Goal: Transaction & Acquisition: Purchase product/service

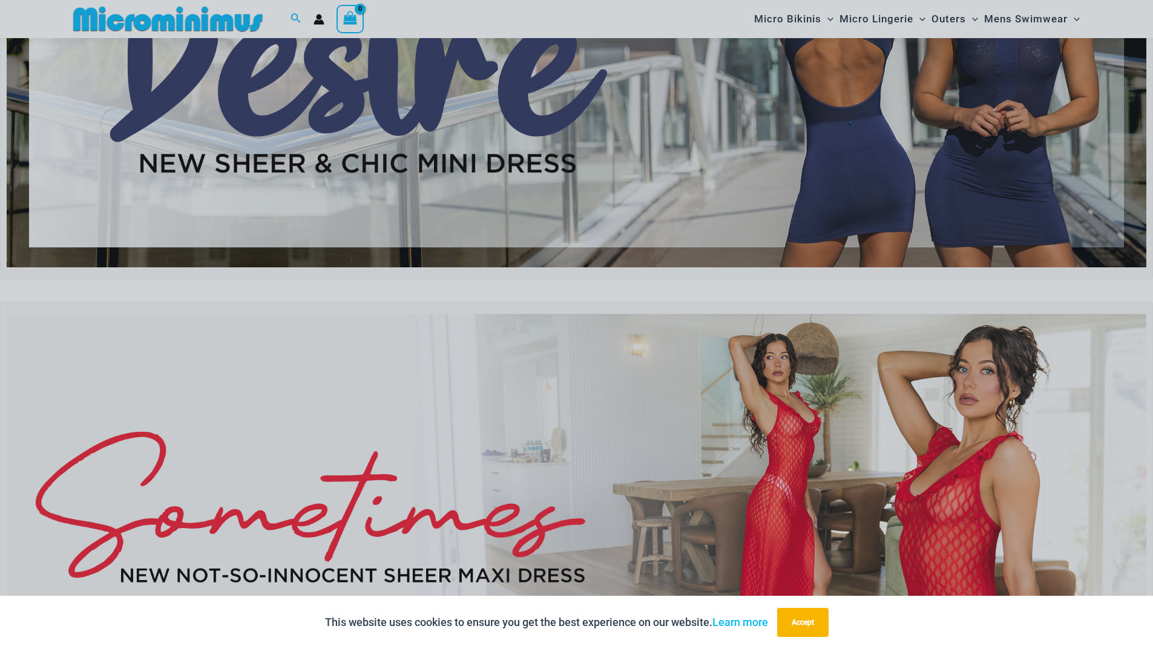
scroll to position [262, 0]
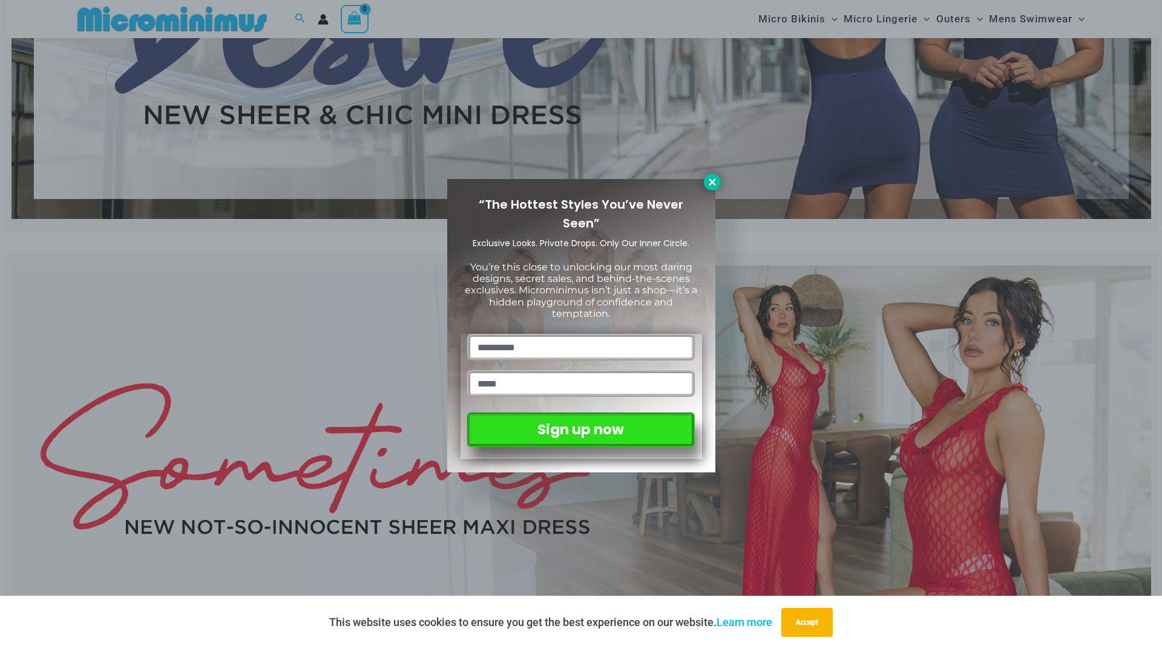
click at [707, 182] on icon at bounding box center [712, 182] width 11 height 11
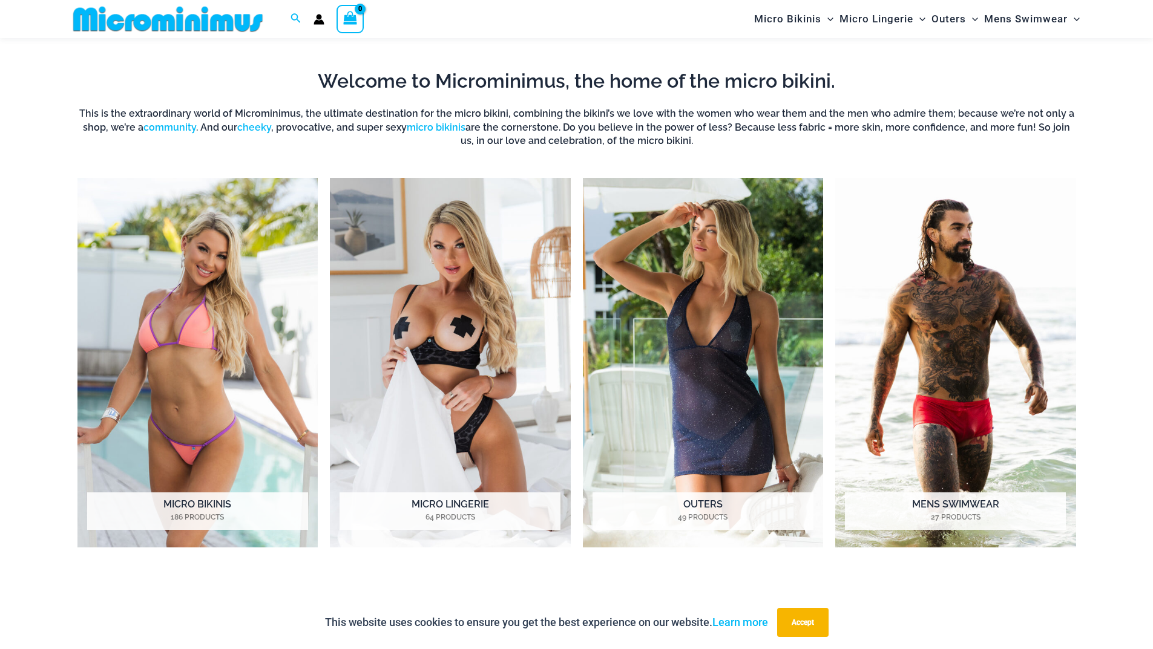
scroll to position [989, 0]
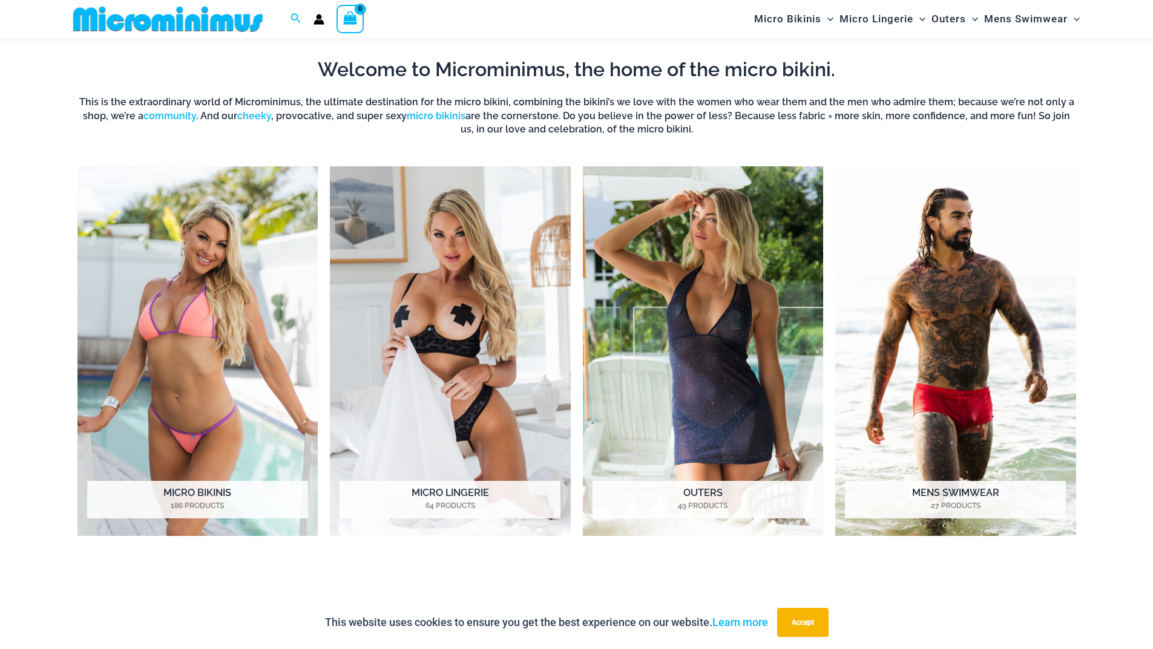
click at [1152, 641] on div "This website uses cookies to ensure you get the best experience on our website.…" at bounding box center [576, 622] width 1153 height 53
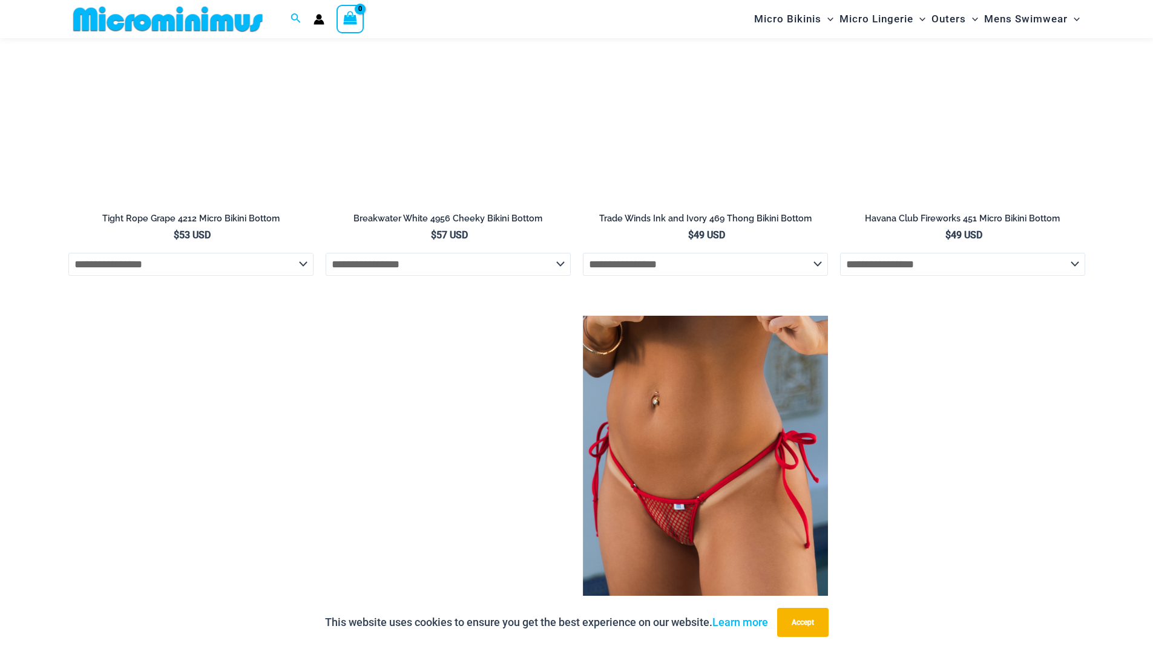
scroll to position [3983, 0]
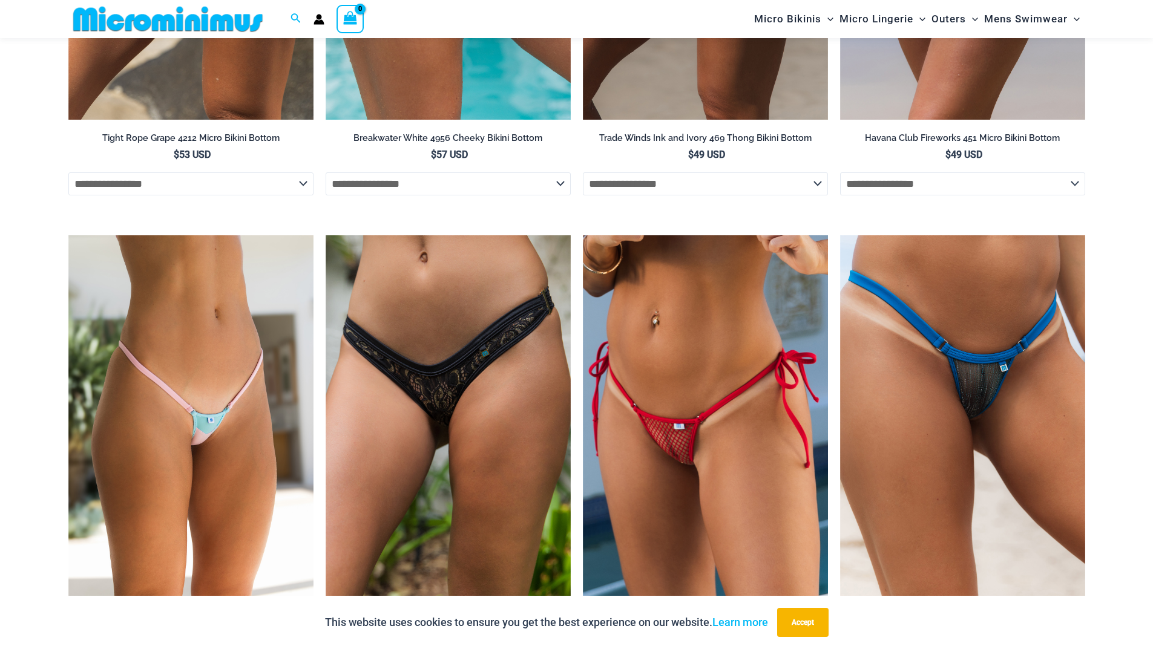
click at [1152, 642] on div "This website uses cookies to ensure you get the best experience on our website.…" at bounding box center [576, 622] width 1153 height 53
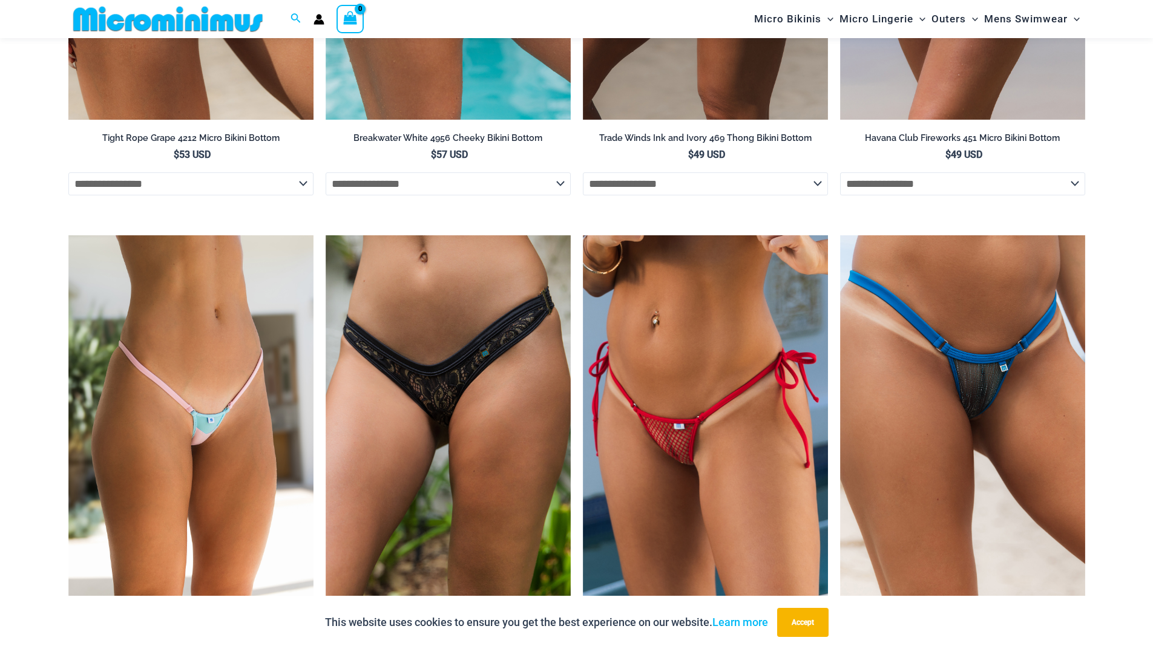
click at [301, 195] on select "**********" at bounding box center [190, 183] width 245 height 23
click at [68, 195] on select "**********" at bounding box center [190, 183] width 245 height 23
select select "*******"
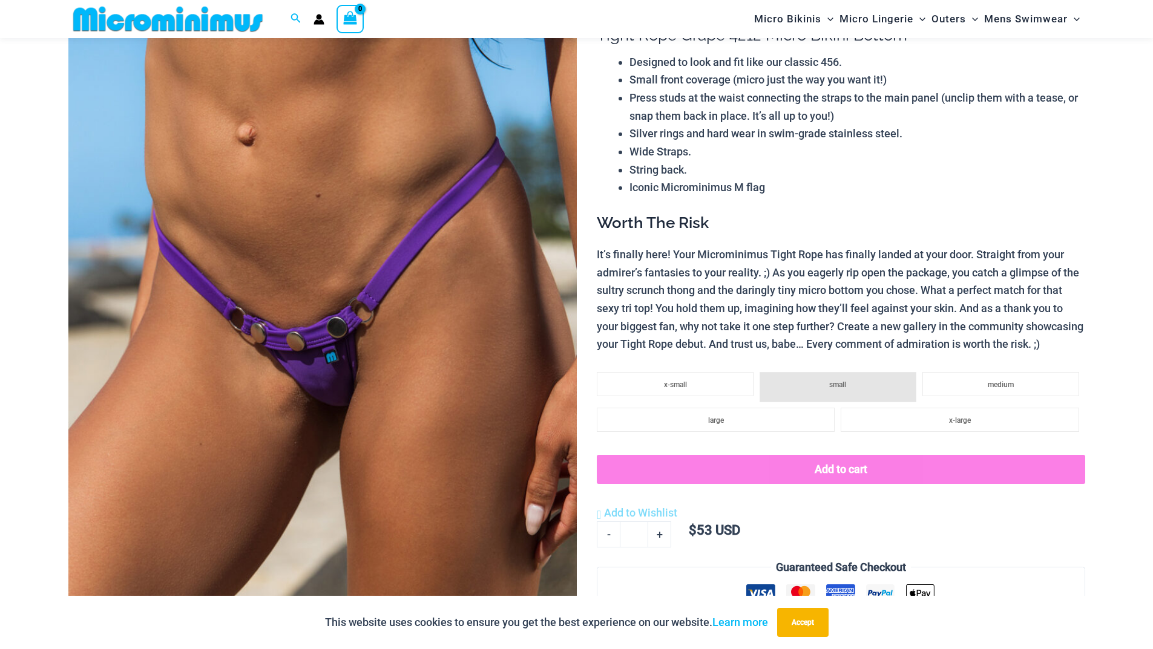
scroll to position [165, 0]
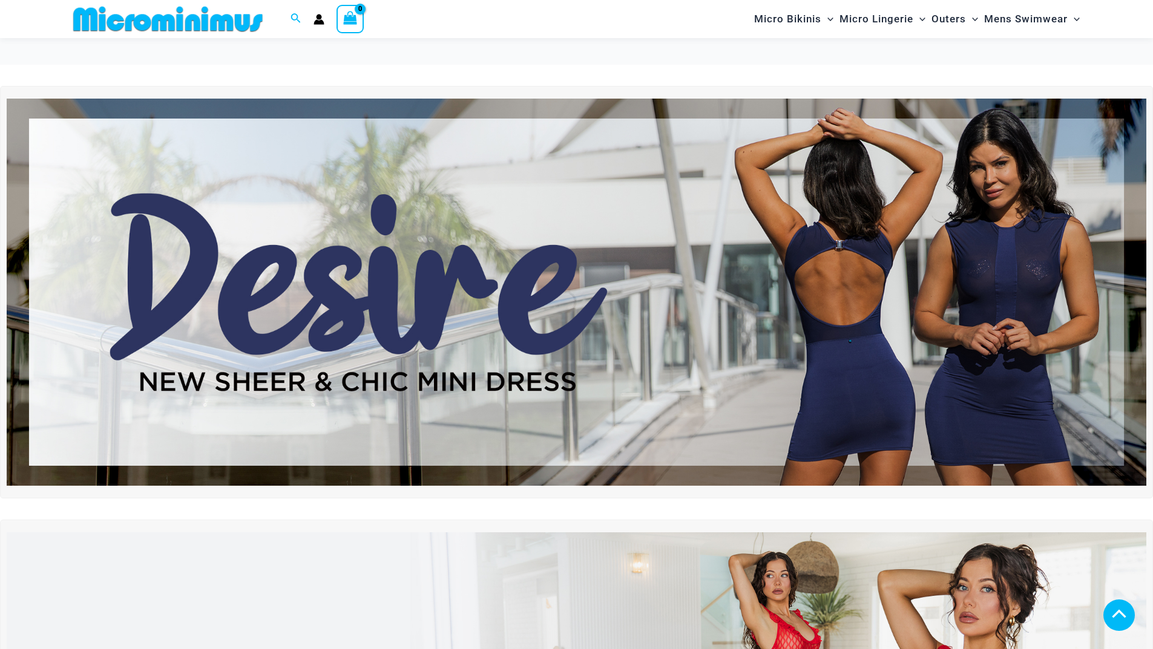
select select "*******"
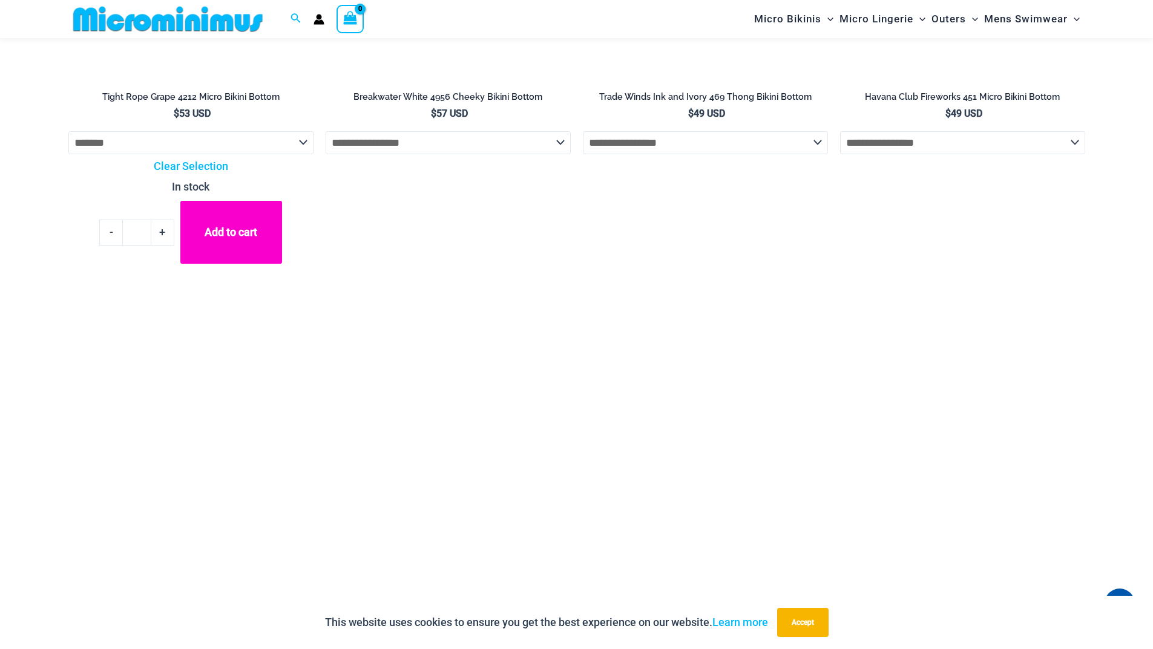
scroll to position [3983, 0]
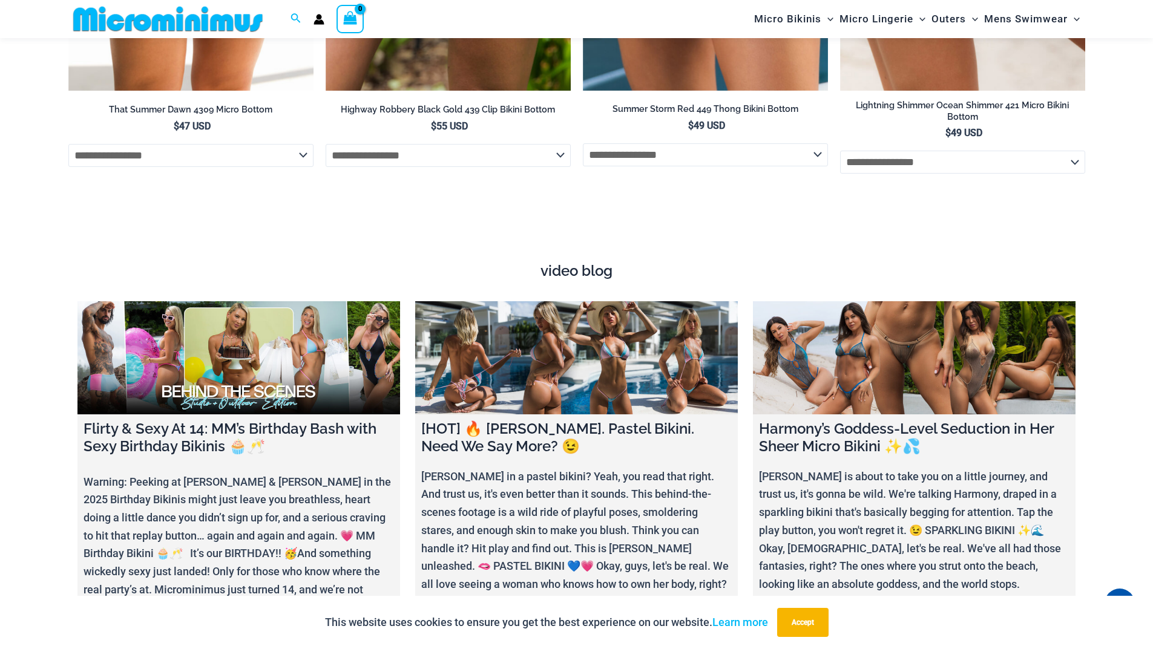
scroll to position [4548, 0]
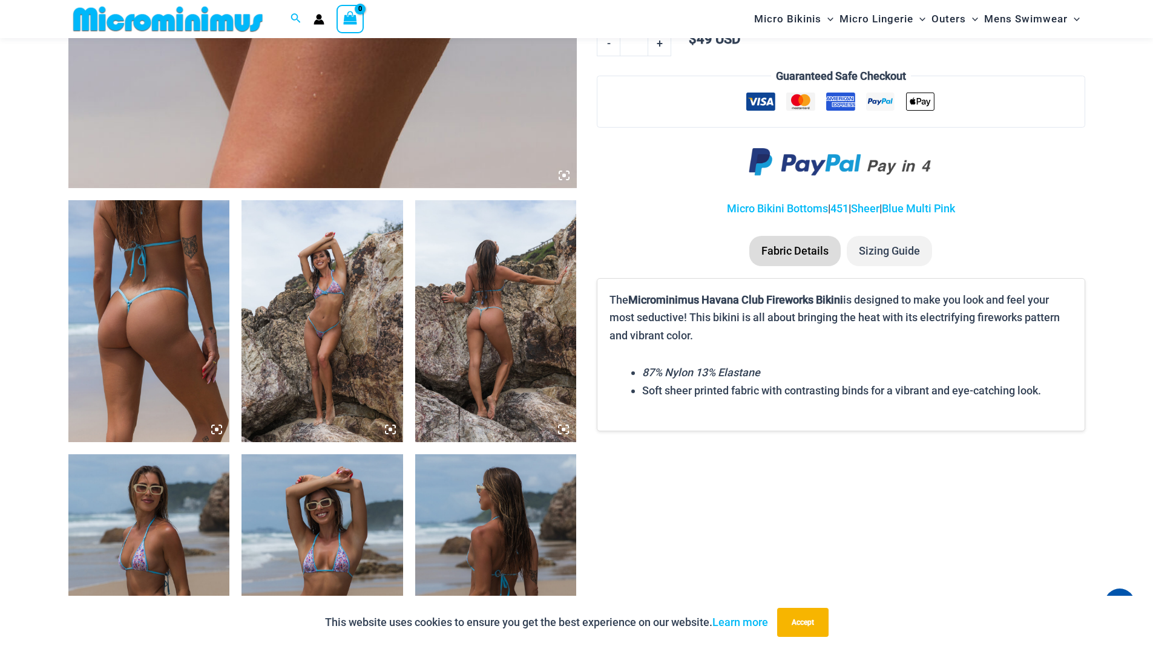
scroll to position [770, 0]
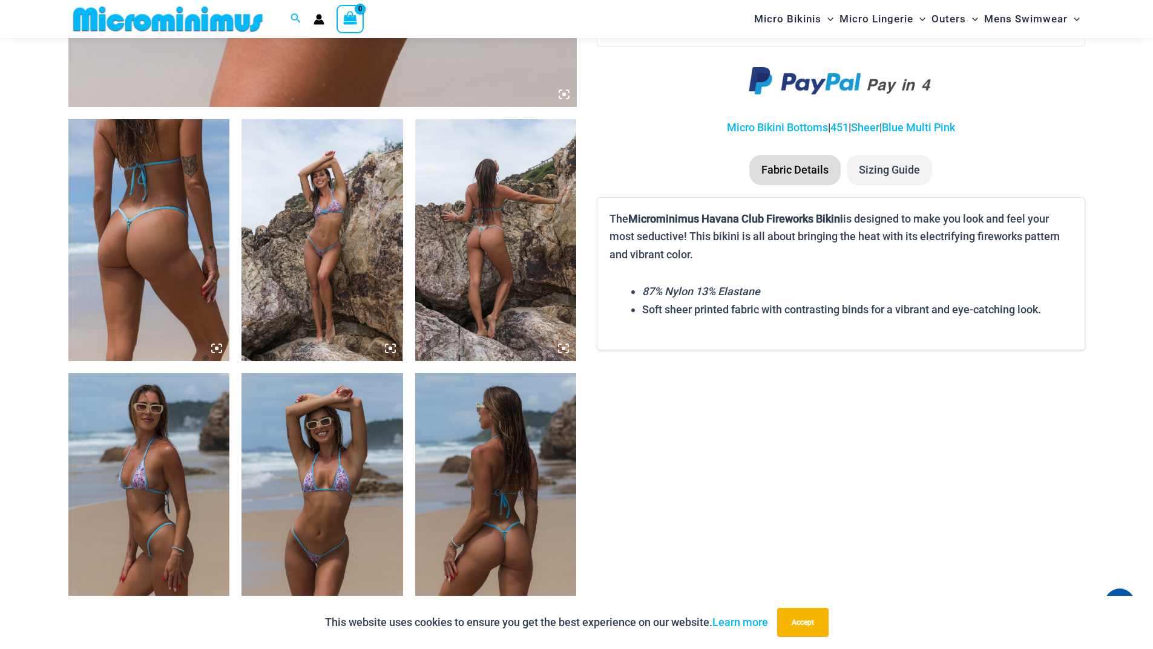
click at [1152, 646] on div "This website uses cookies to ensure you get the best experience on our website.…" at bounding box center [576, 622] width 1153 height 53
click at [1151, 647] on div "This website uses cookies to ensure you get the best experience on our website.…" at bounding box center [576, 622] width 1153 height 53
click at [563, 354] on icon at bounding box center [563, 348] width 11 height 11
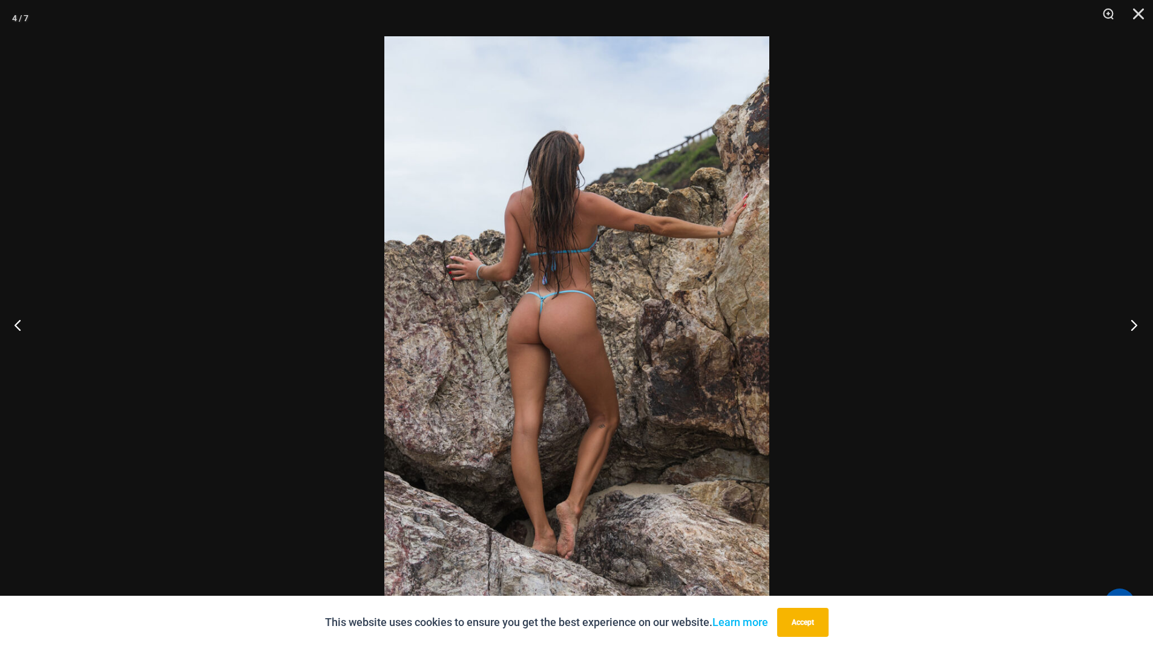
click at [1132, 324] on button "Next" at bounding box center [1129, 325] width 45 height 61
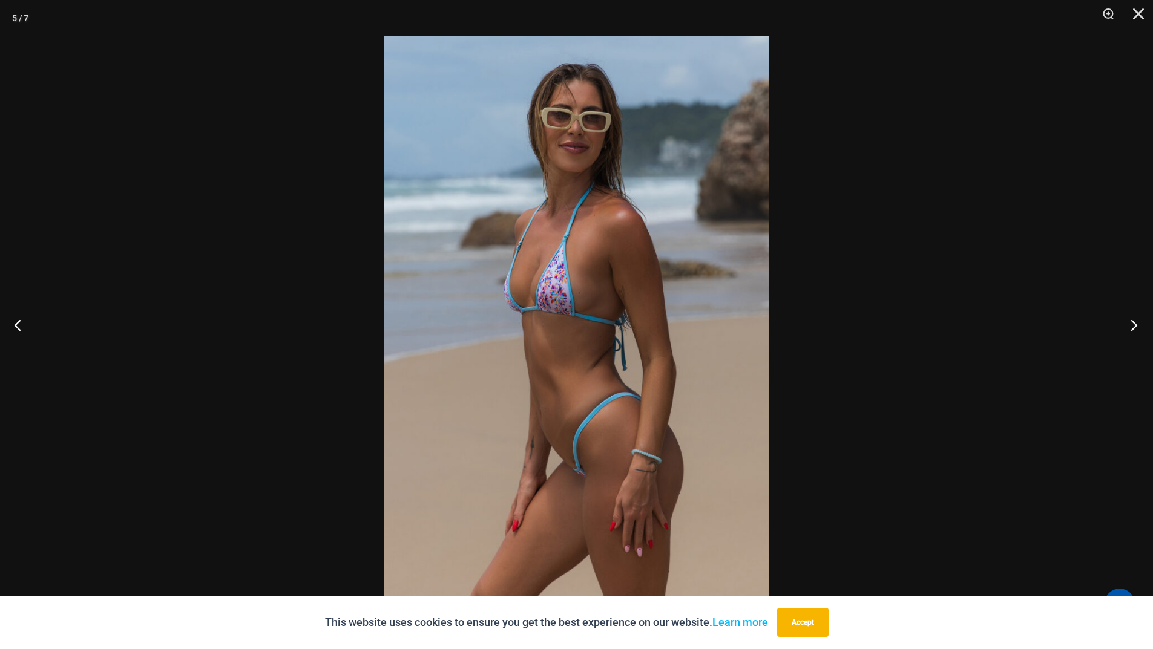
click at [1131, 325] on button "Next" at bounding box center [1129, 325] width 45 height 61
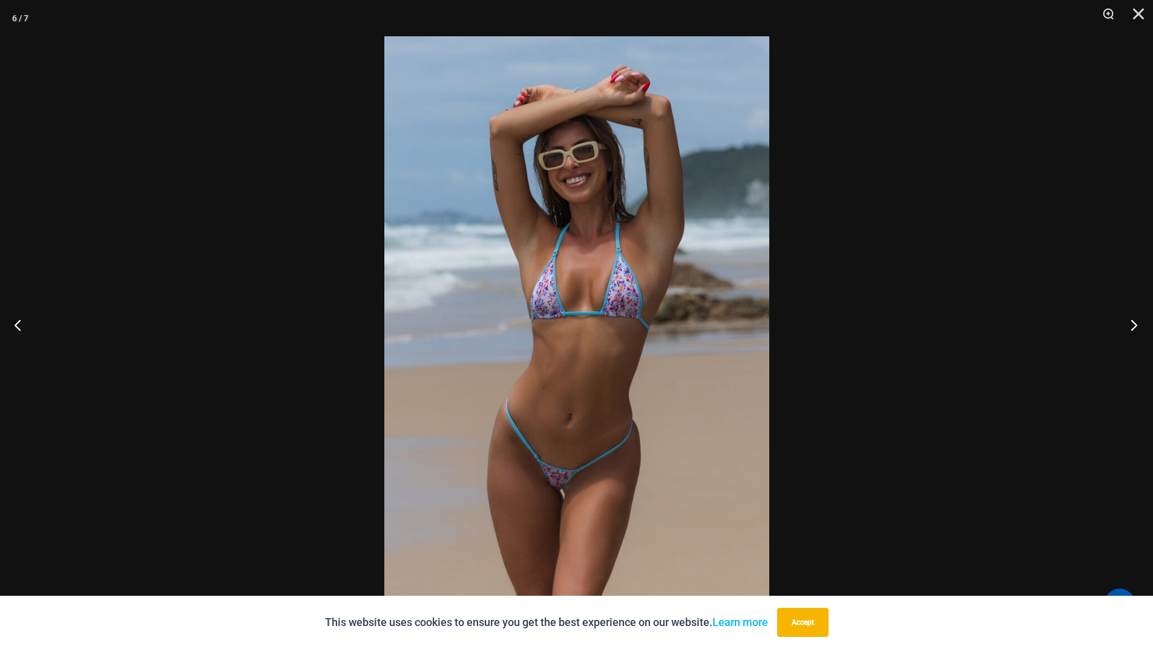
click at [1131, 325] on button "Next" at bounding box center [1129, 325] width 45 height 61
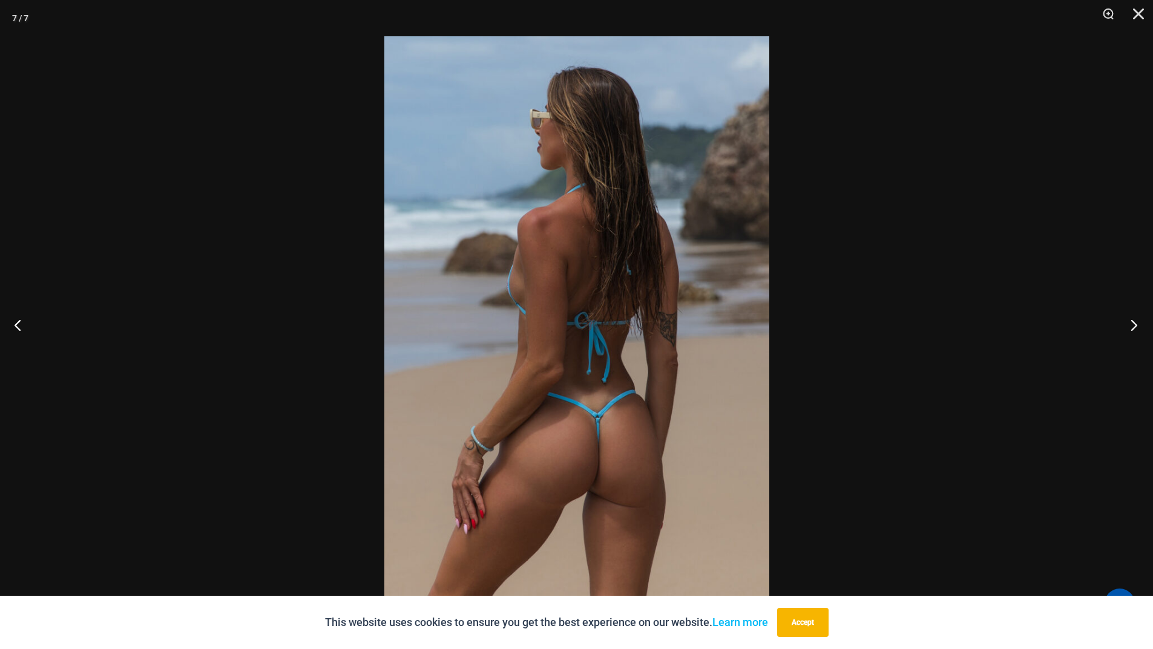
click at [1130, 327] on button "Next" at bounding box center [1129, 325] width 45 height 61
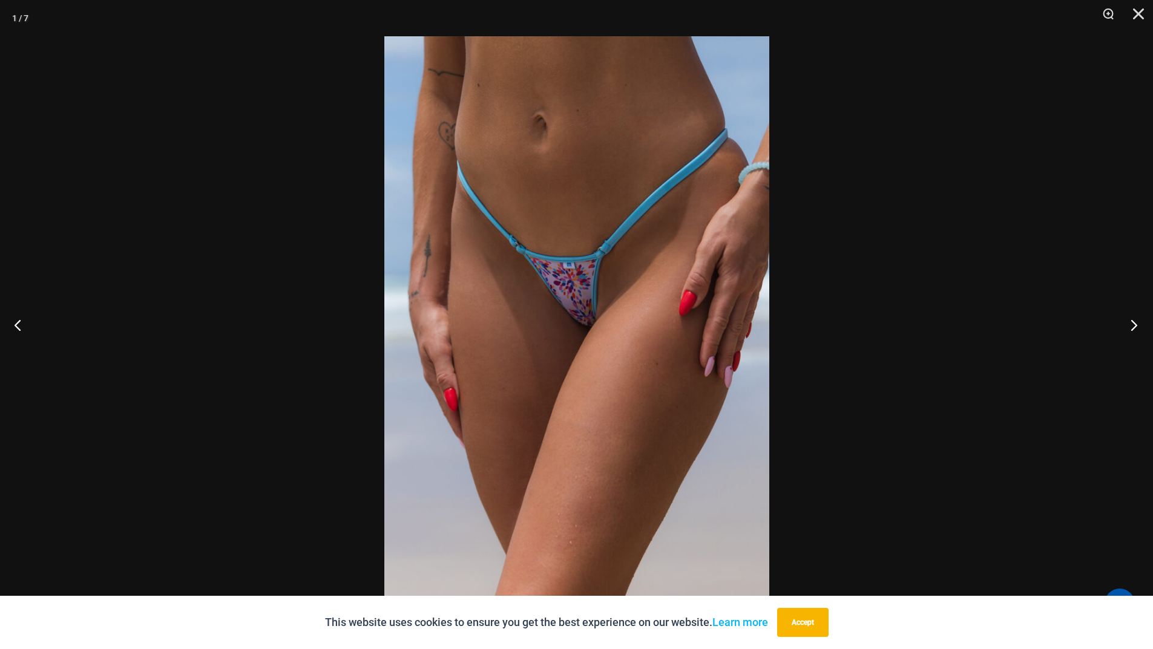
click at [1133, 322] on button "Next" at bounding box center [1129, 325] width 45 height 61
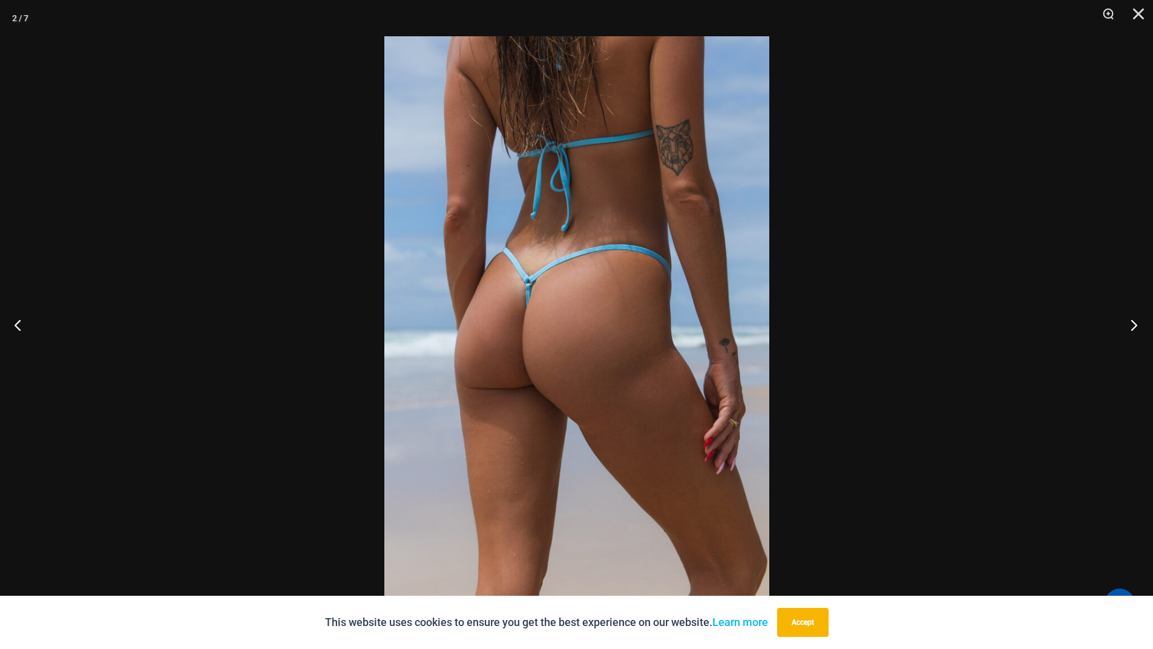
click at [1133, 322] on button "Next" at bounding box center [1129, 325] width 45 height 61
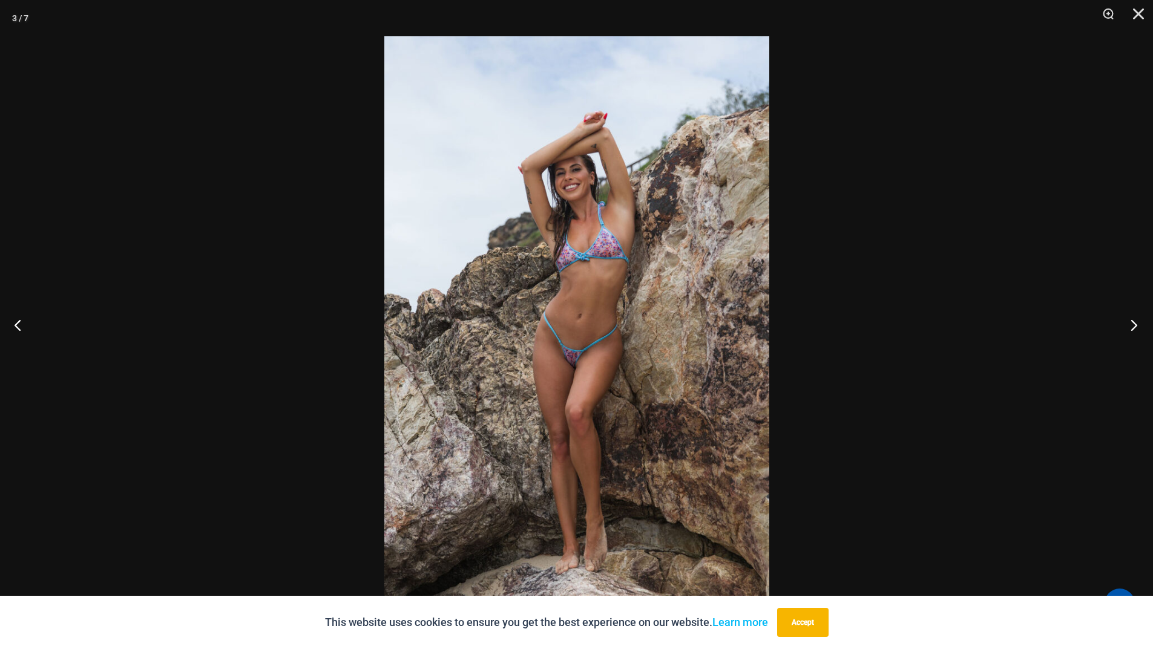
click at [1133, 323] on button "Next" at bounding box center [1129, 325] width 45 height 61
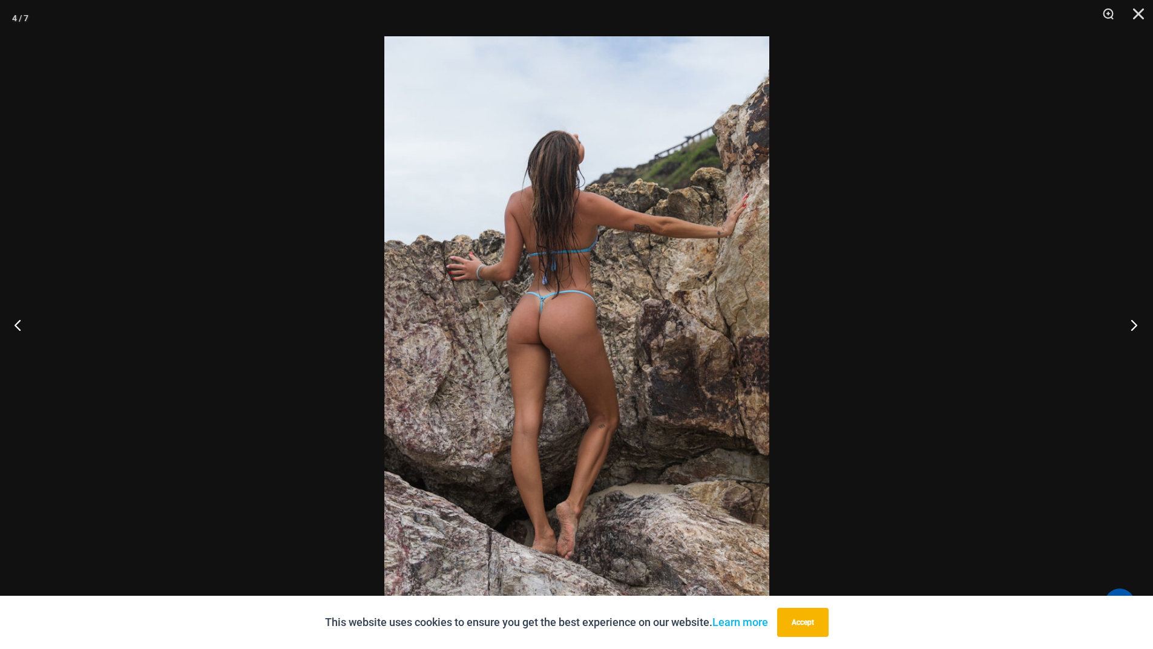
click at [1132, 324] on button "Next" at bounding box center [1129, 325] width 45 height 61
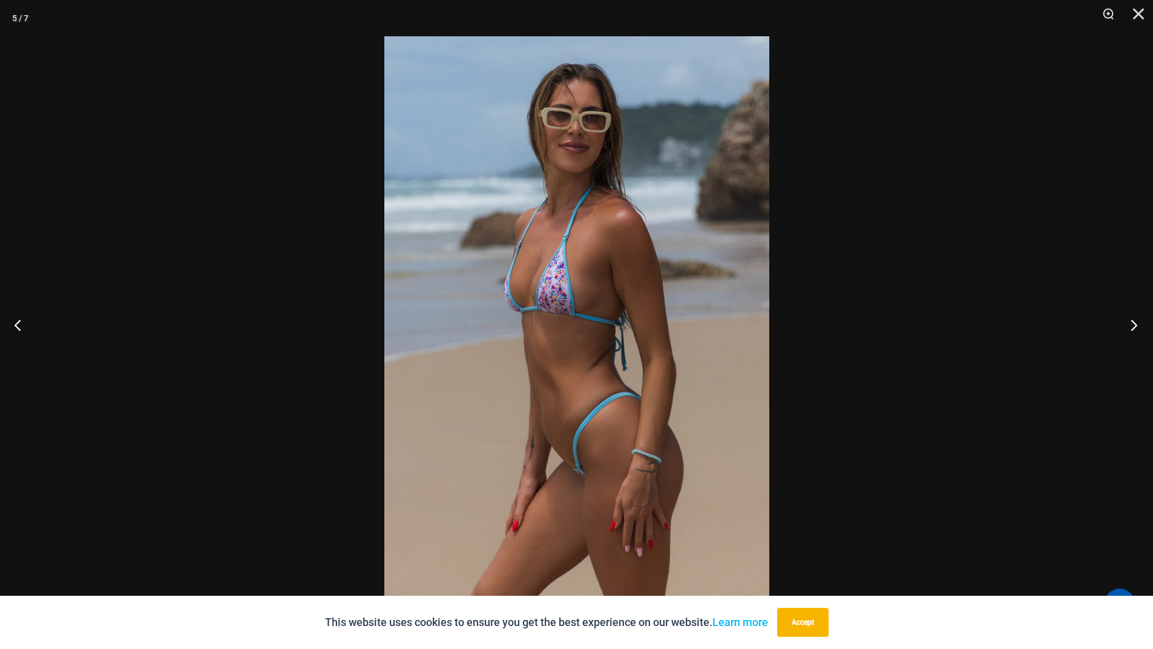
click at [1132, 324] on button "Next" at bounding box center [1129, 325] width 45 height 61
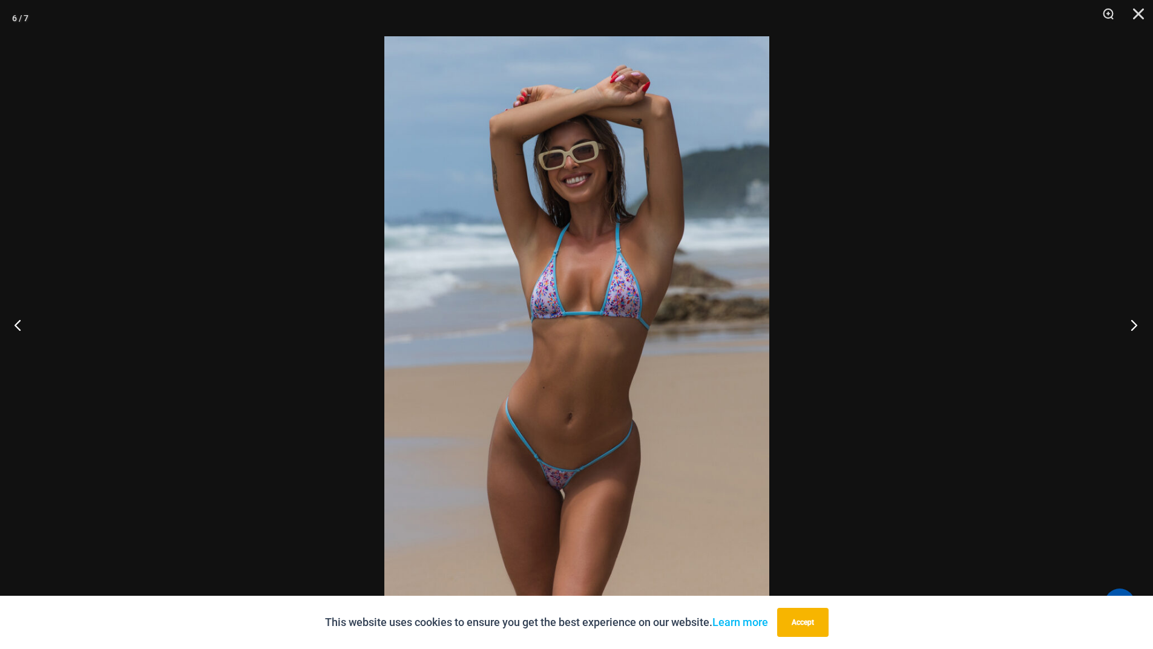
click at [1132, 324] on button "Next" at bounding box center [1129, 325] width 45 height 61
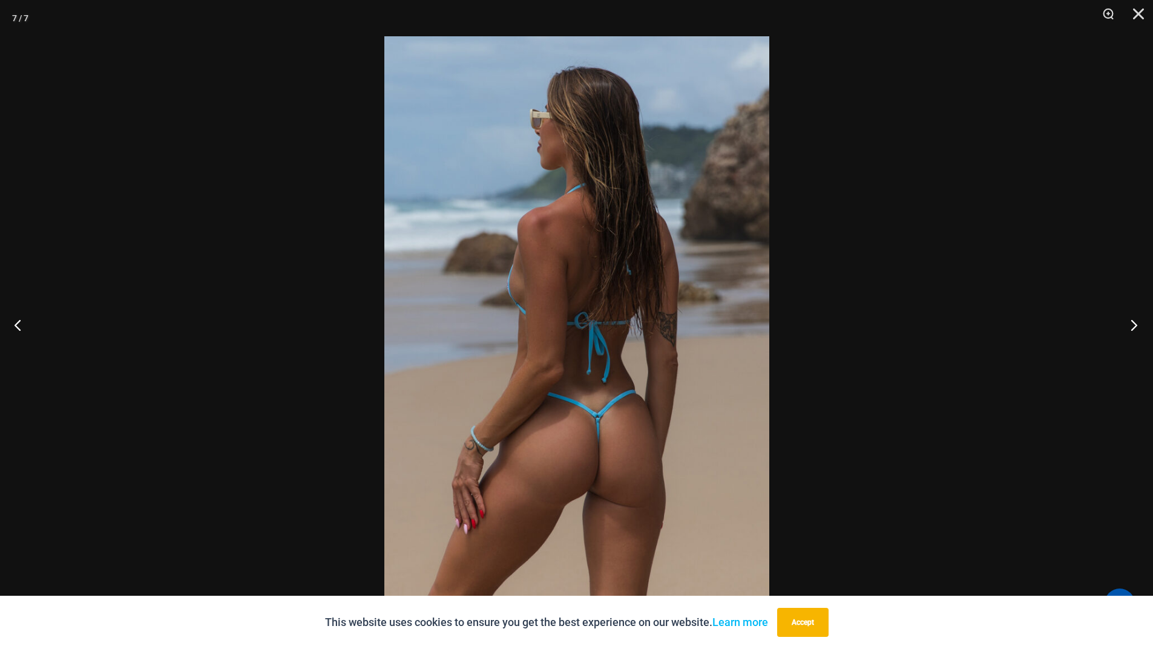
click at [1131, 324] on button "Next" at bounding box center [1129, 325] width 45 height 61
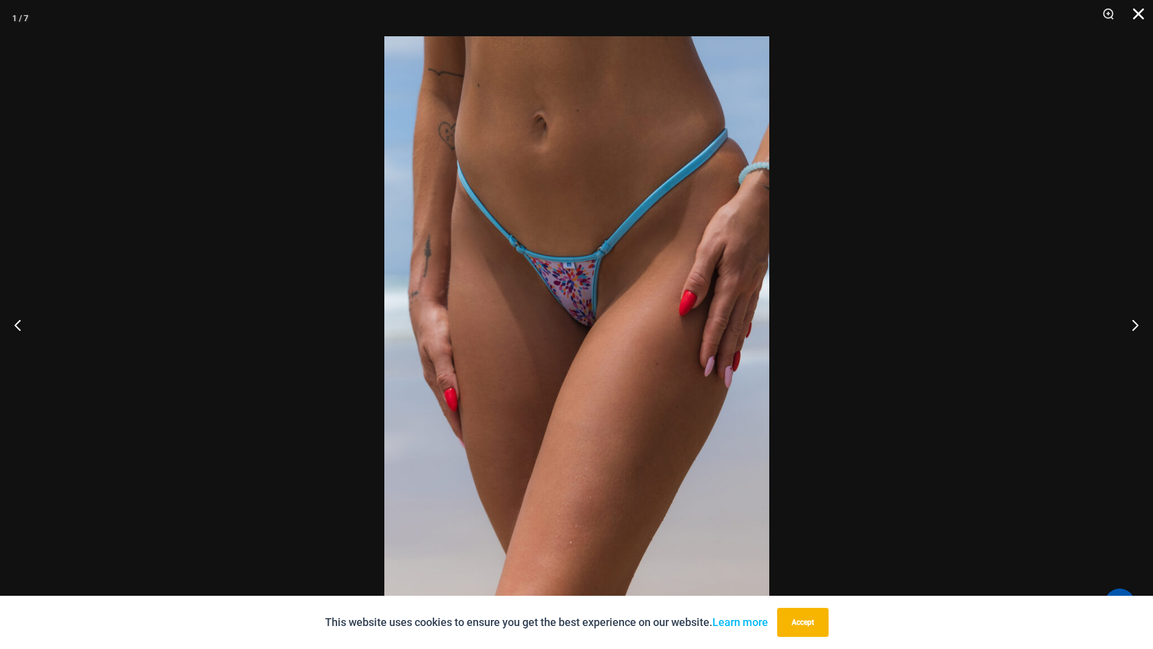
click at [1136, 10] on button "Close" at bounding box center [1134, 18] width 30 height 36
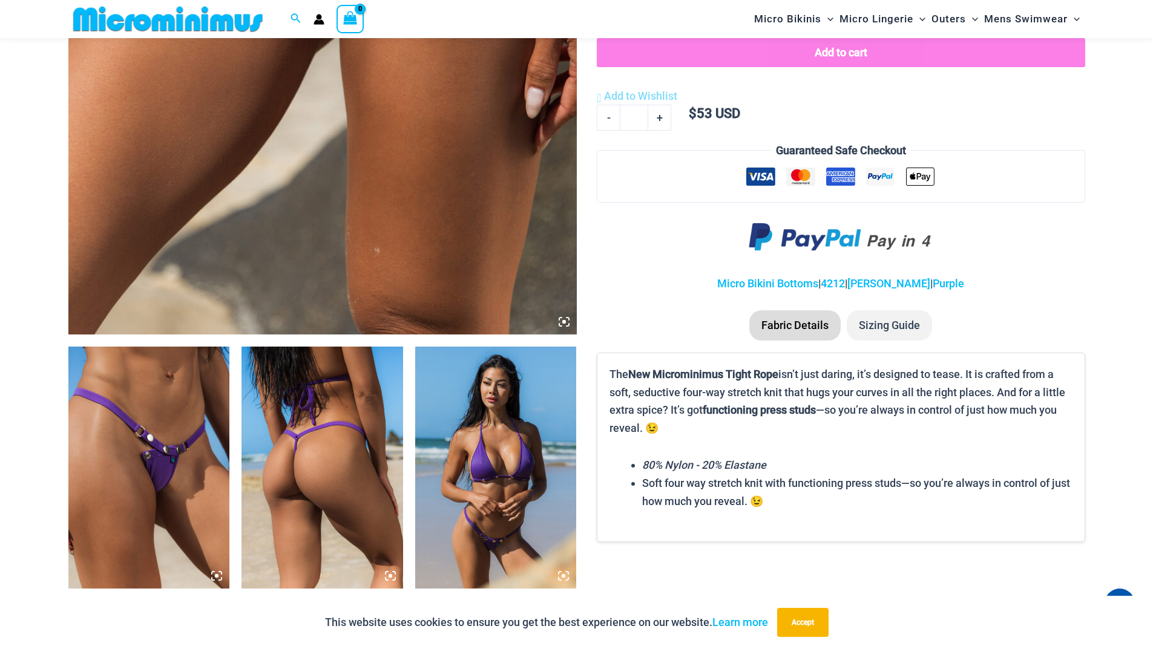
scroll to position [599, 0]
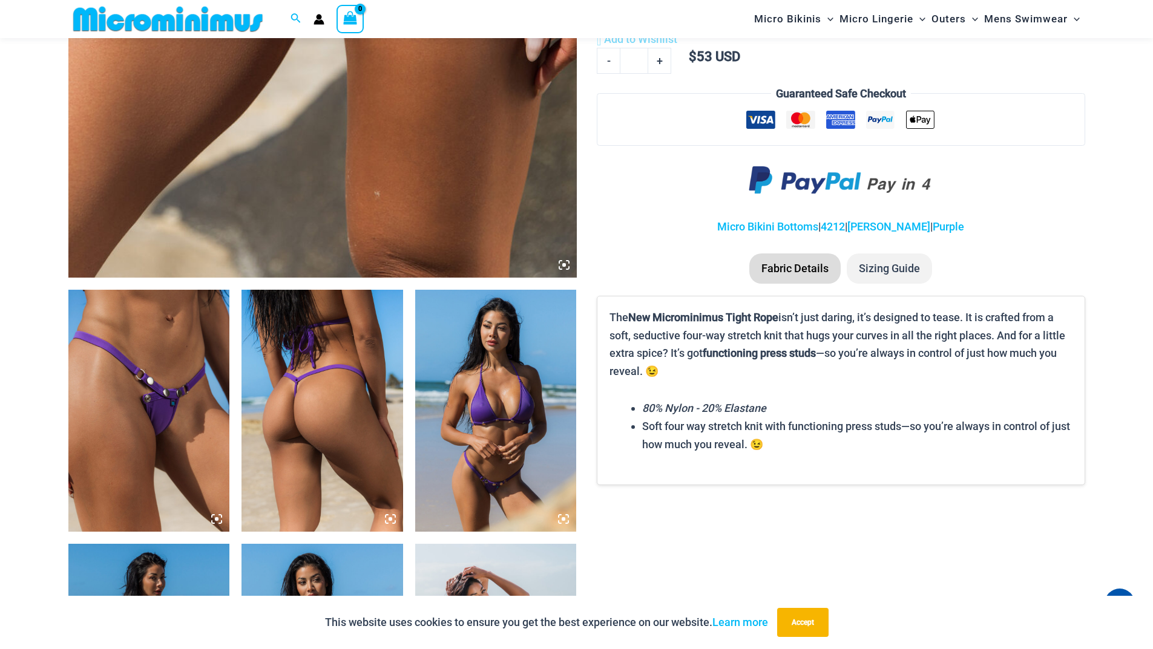
click at [1151, 645] on div "This website uses cookies to ensure you get the best experience on our website.…" at bounding box center [576, 622] width 1153 height 53
click at [560, 270] on icon at bounding box center [563, 265] width 11 height 11
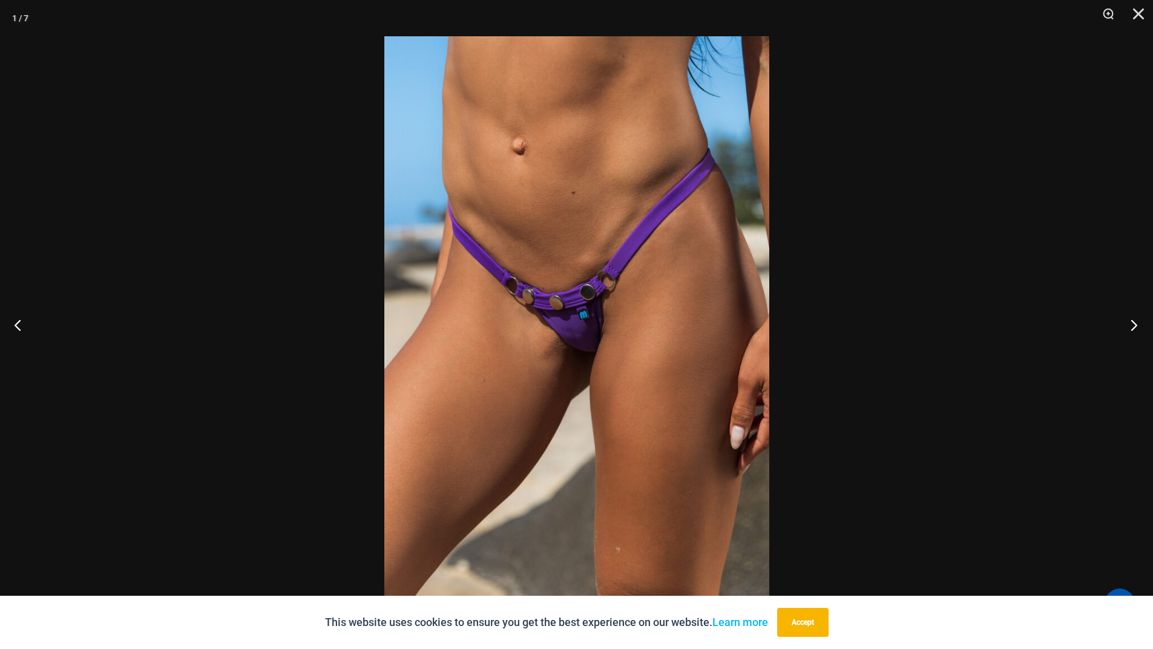
click at [1132, 325] on button "Next" at bounding box center [1129, 325] width 45 height 61
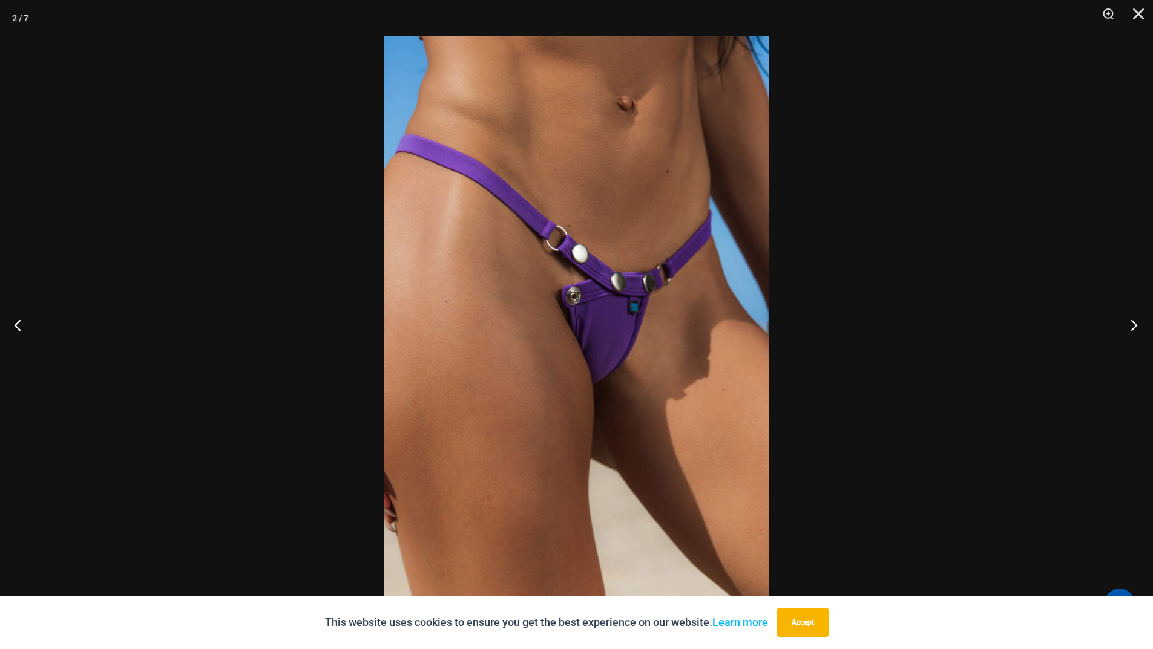
click at [1133, 326] on button "Next" at bounding box center [1129, 325] width 45 height 61
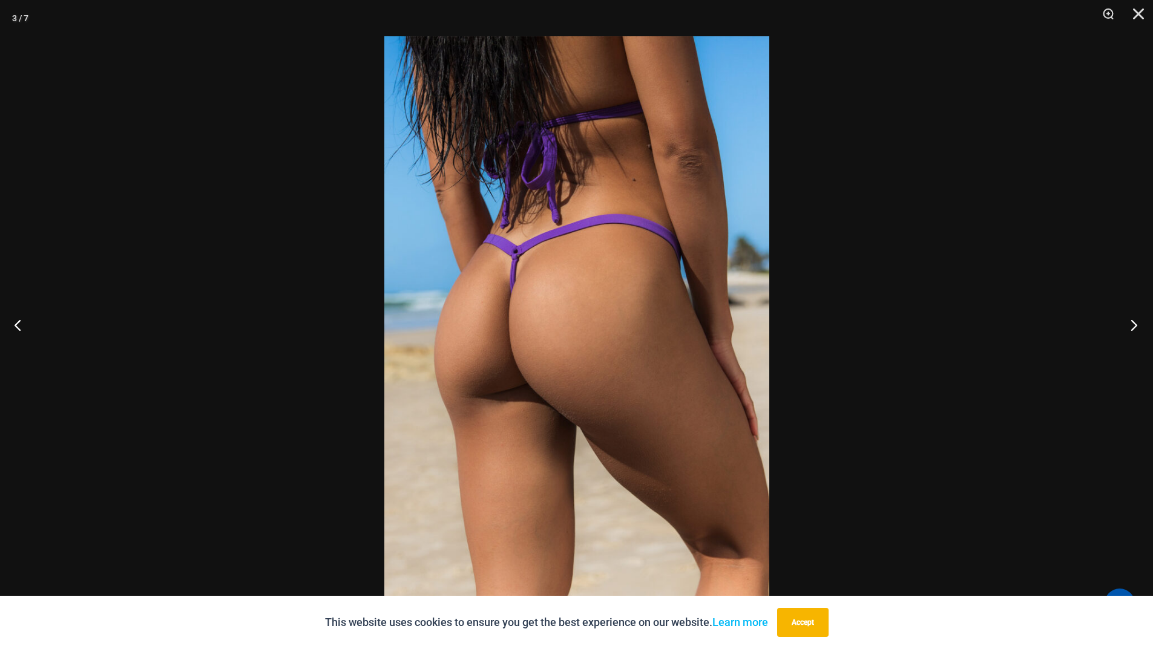
click at [1133, 326] on button "Next" at bounding box center [1129, 325] width 45 height 61
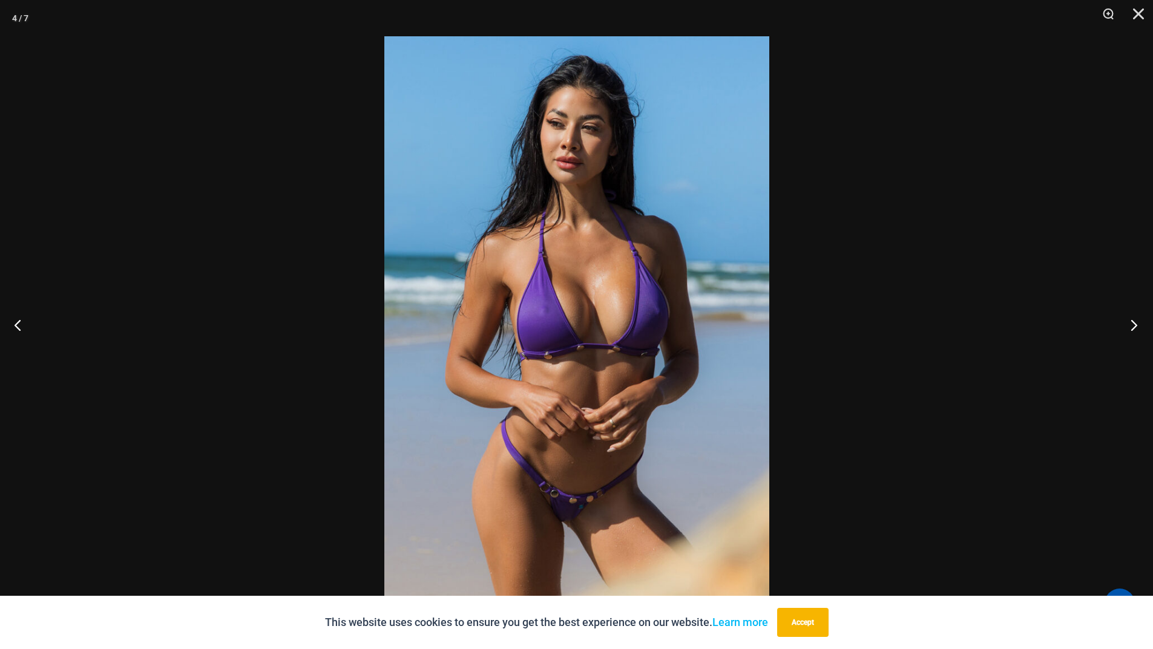
click at [1135, 326] on button "Next" at bounding box center [1129, 325] width 45 height 61
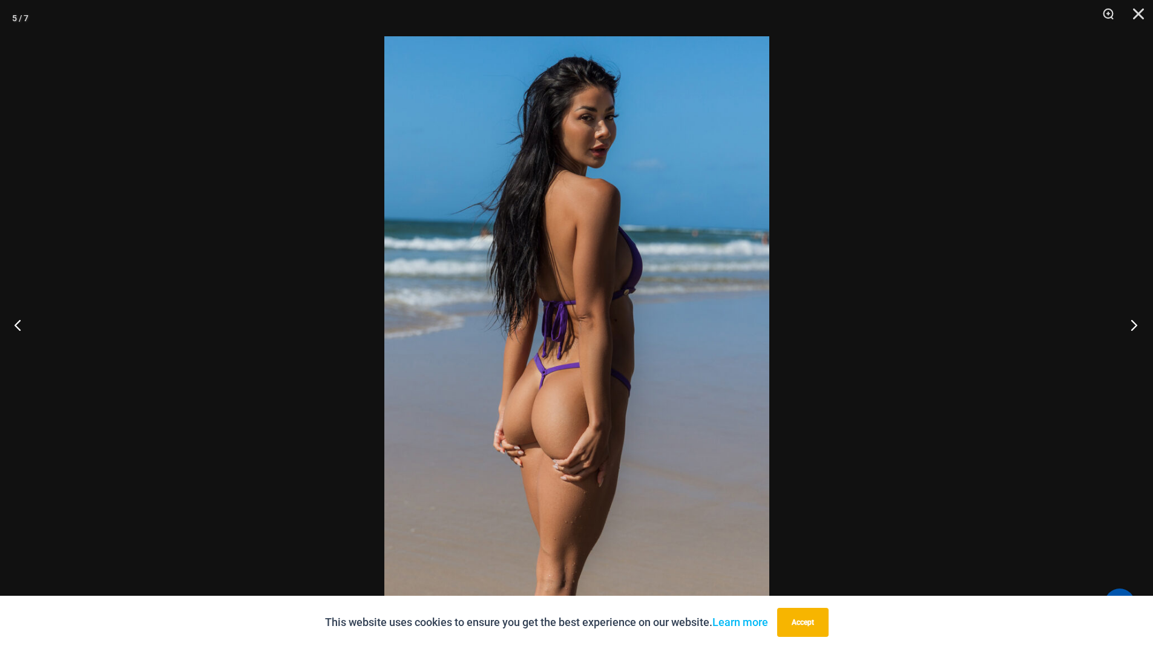
click at [1135, 326] on button "Next" at bounding box center [1129, 325] width 45 height 61
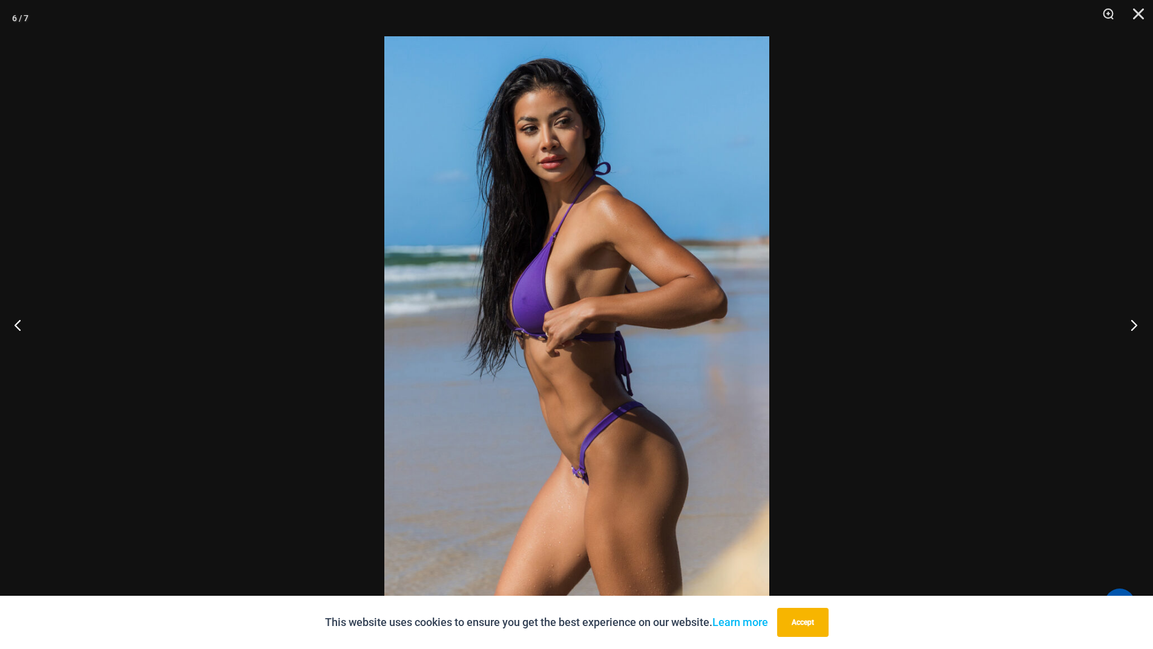
click at [1135, 326] on button "Next" at bounding box center [1129, 325] width 45 height 61
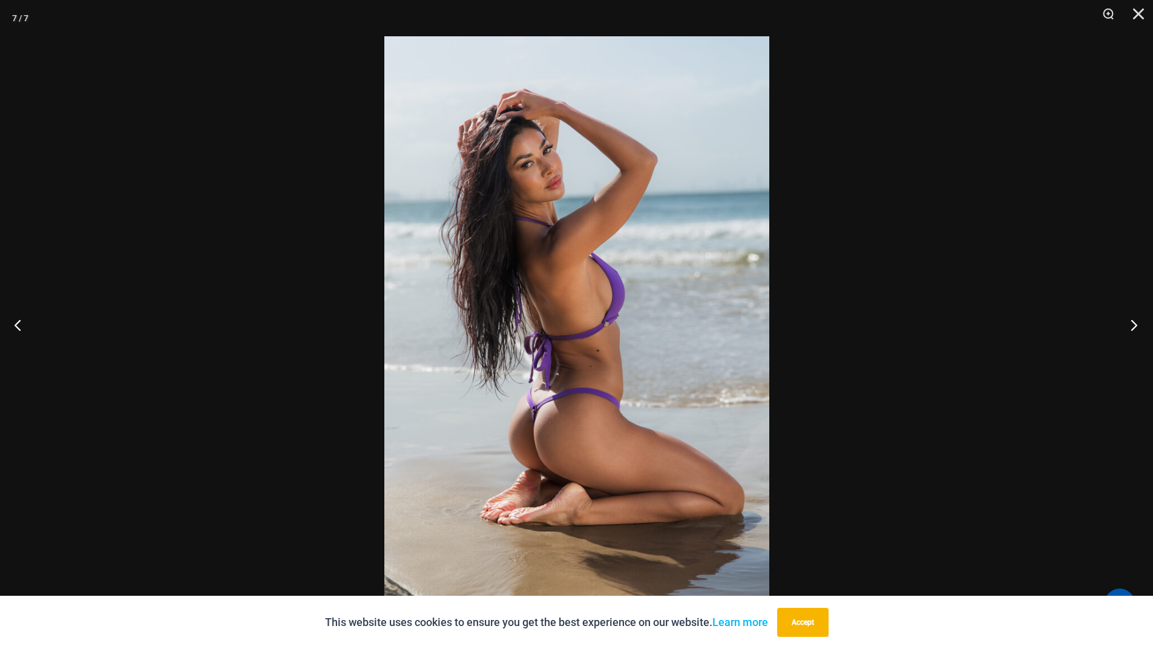
click at [1135, 326] on button "Next" at bounding box center [1129, 325] width 45 height 61
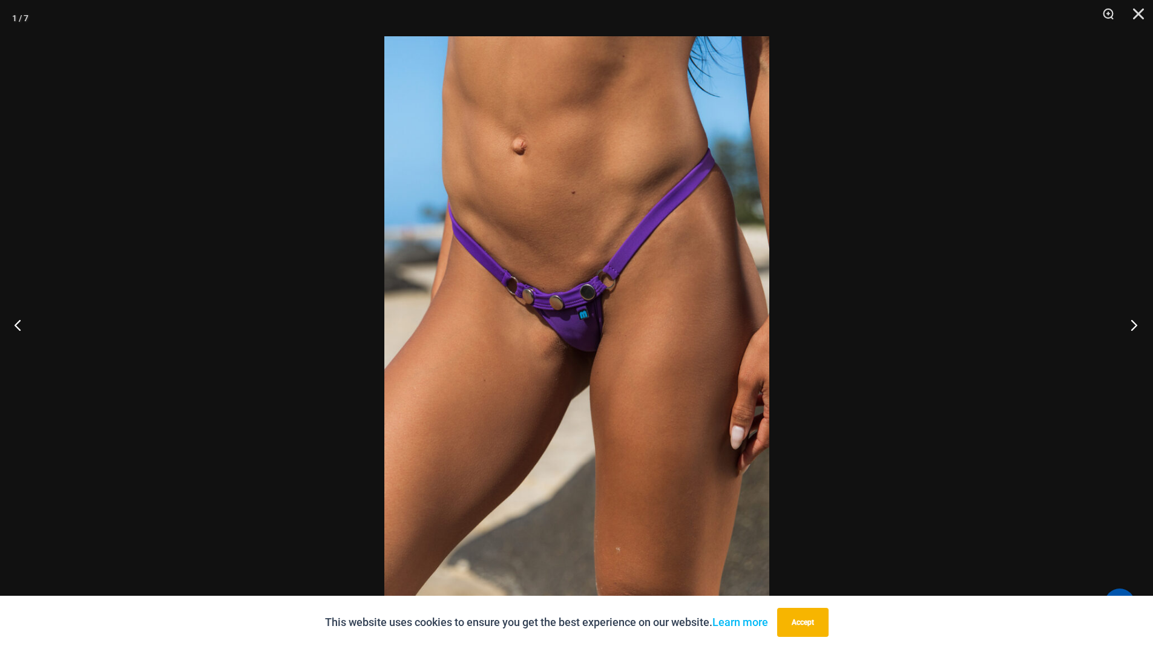
click at [1135, 326] on button "Next" at bounding box center [1129, 325] width 45 height 61
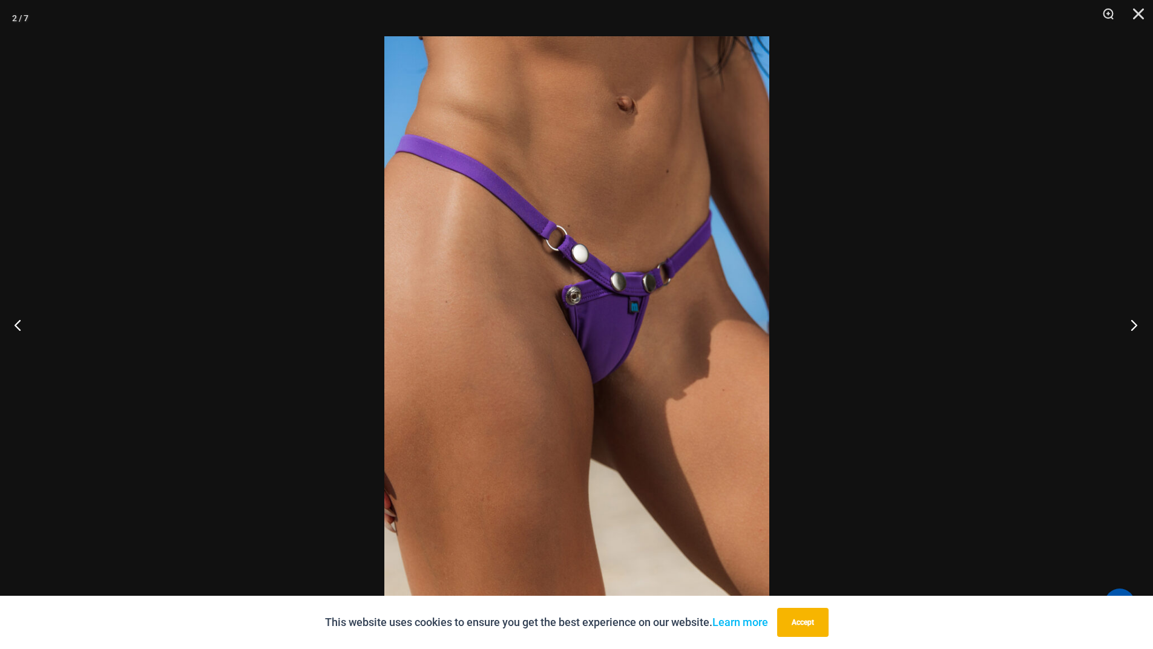
click at [1135, 326] on button "Next" at bounding box center [1129, 325] width 45 height 61
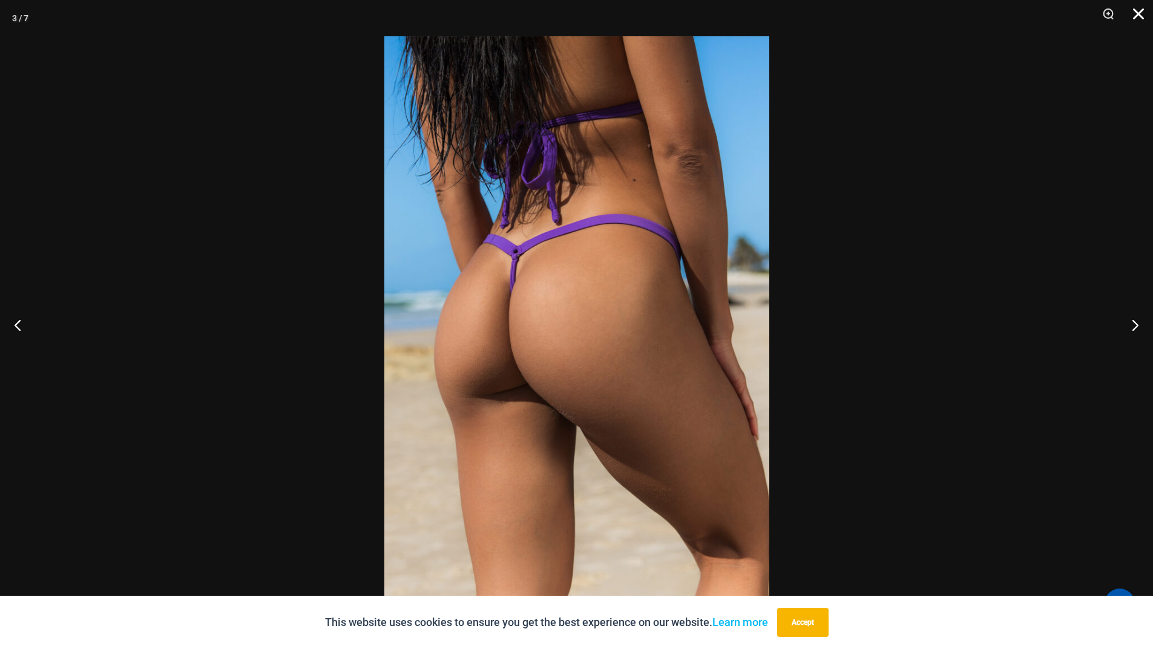
click at [1138, 14] on button "Close" at bounding box center [1134, 18] width 30 height 36
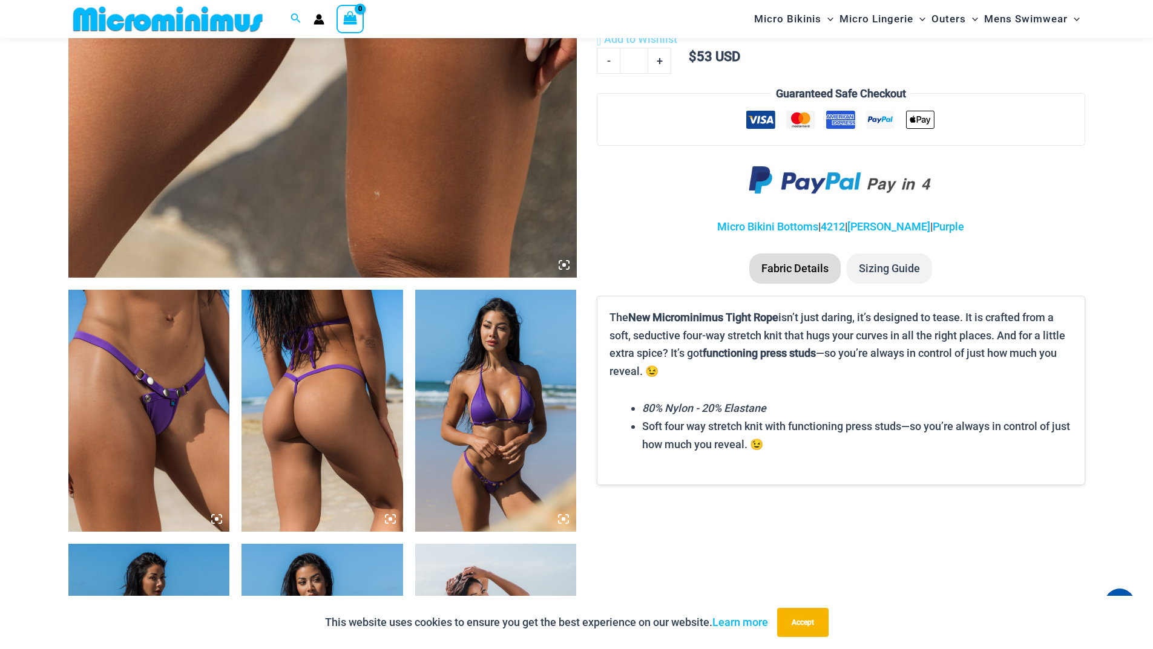
click at [510, 384] on img at bounding box center [496, 411] width 162 height 242
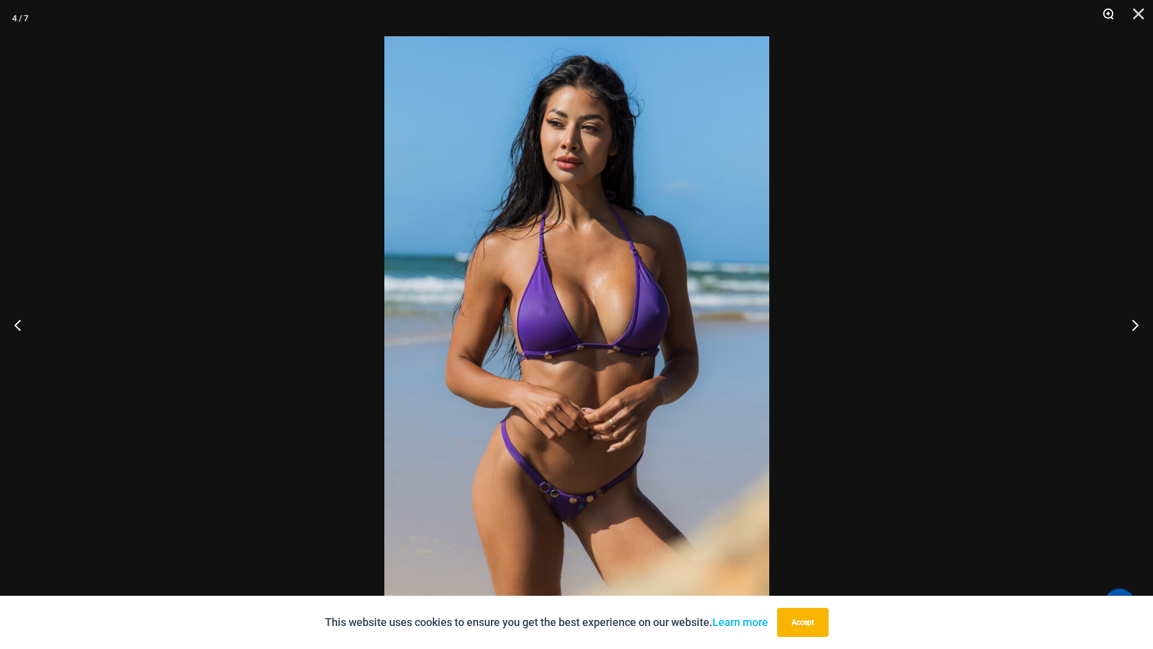
click at [1108, 14] on button "Zoom" at bounding box center [1103, 18] width 30 height 36
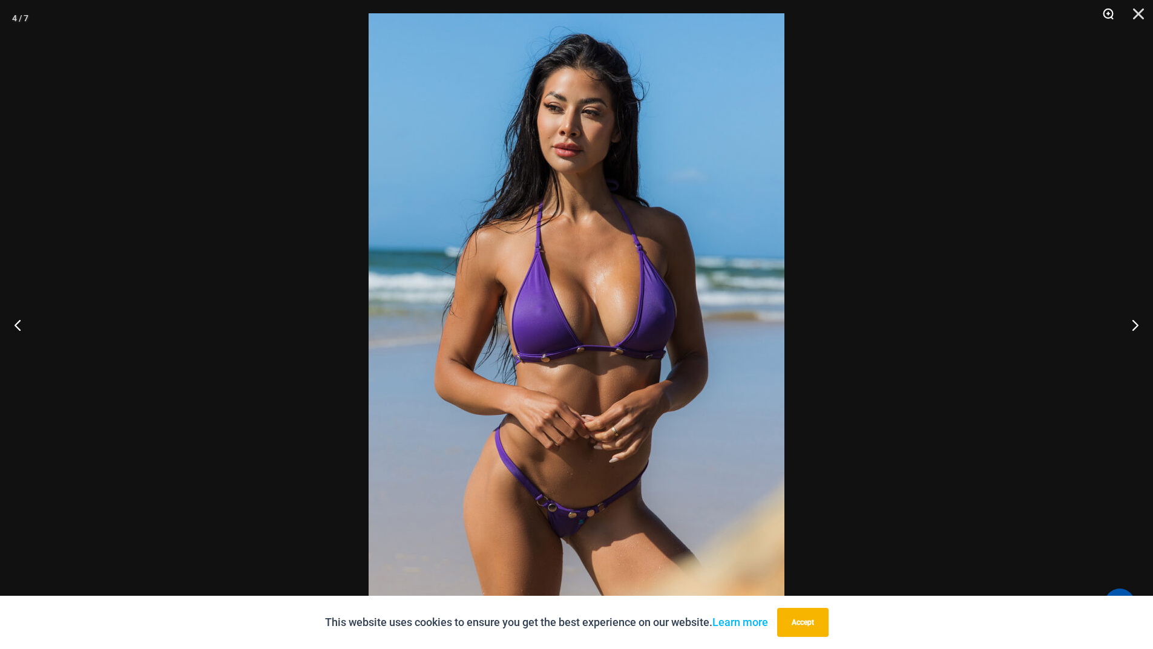
click at [1108, 15] on button "Zoom" at bounding box center [1103, 18] width 30 height 36
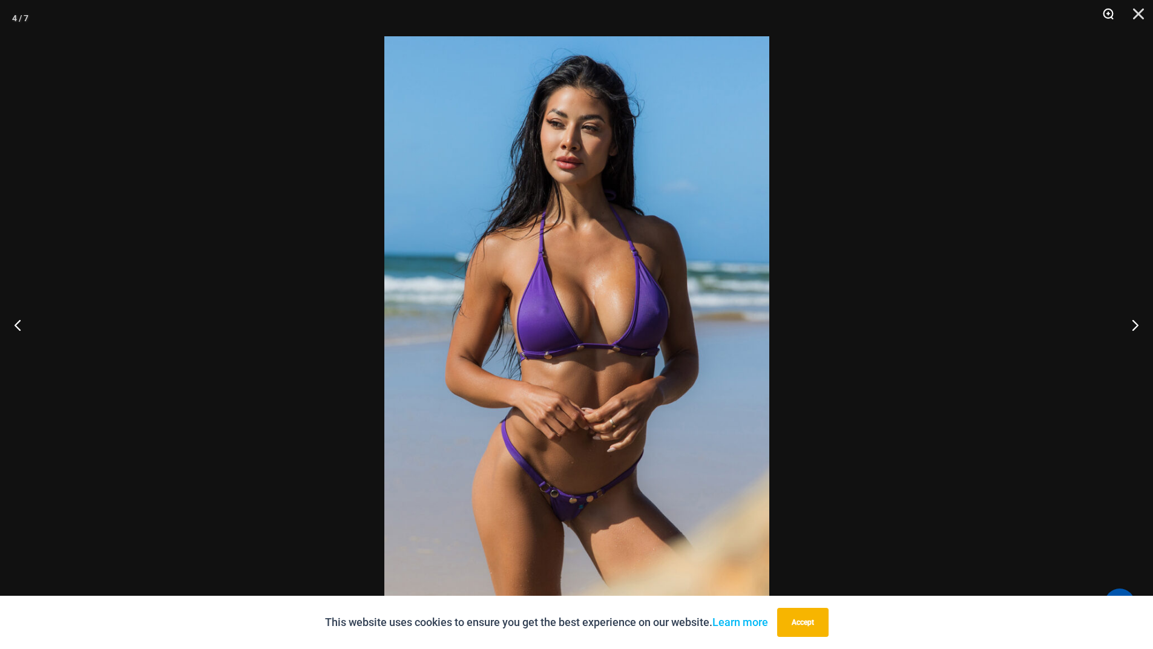
click at [1108, 15] on button "Zoom" at bounding box center [1103, 18] width 30 height 36
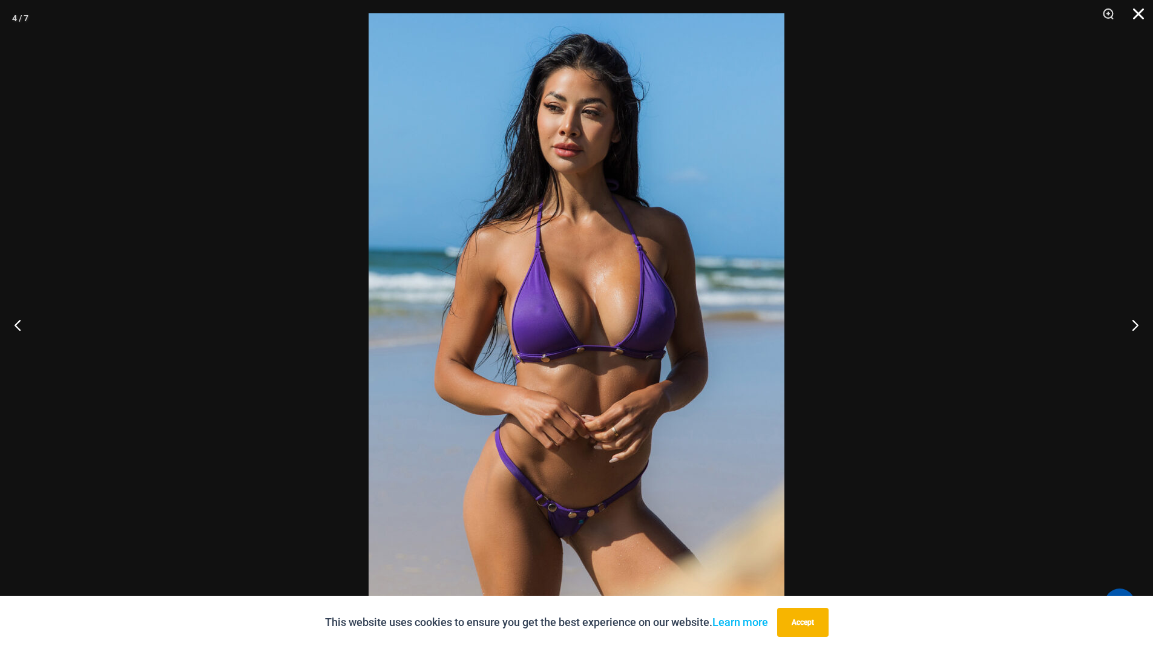
click at [1135, 11] on button "Close" at bounding box center [1134, 18] width 30 height 36
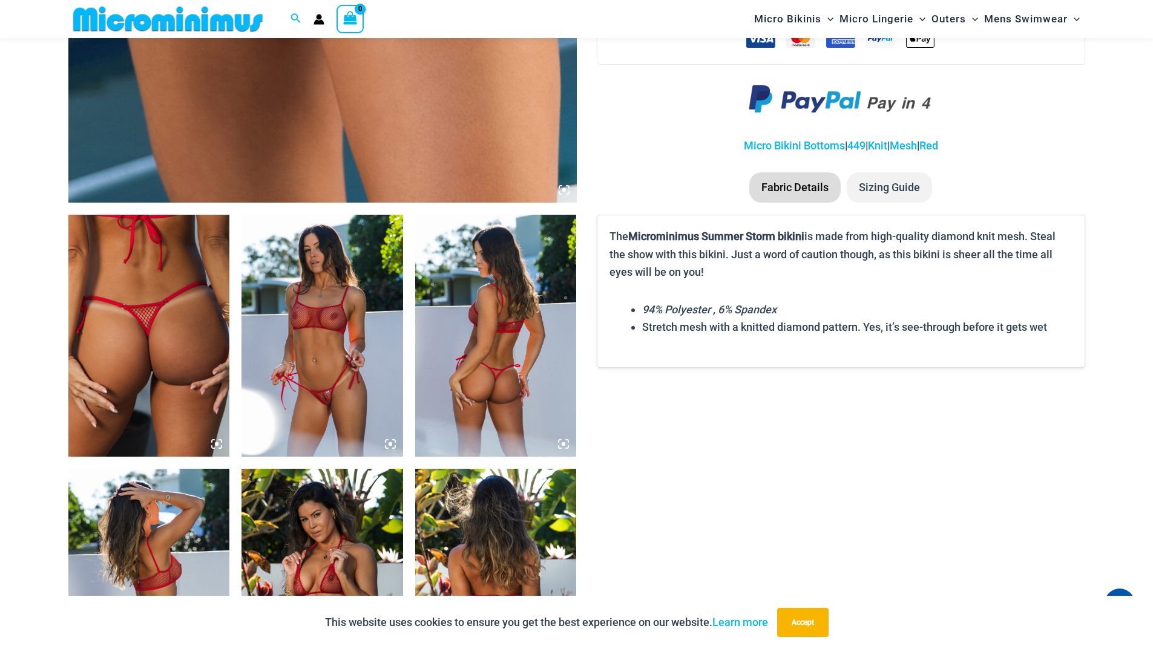
scroll to position [706, 0]
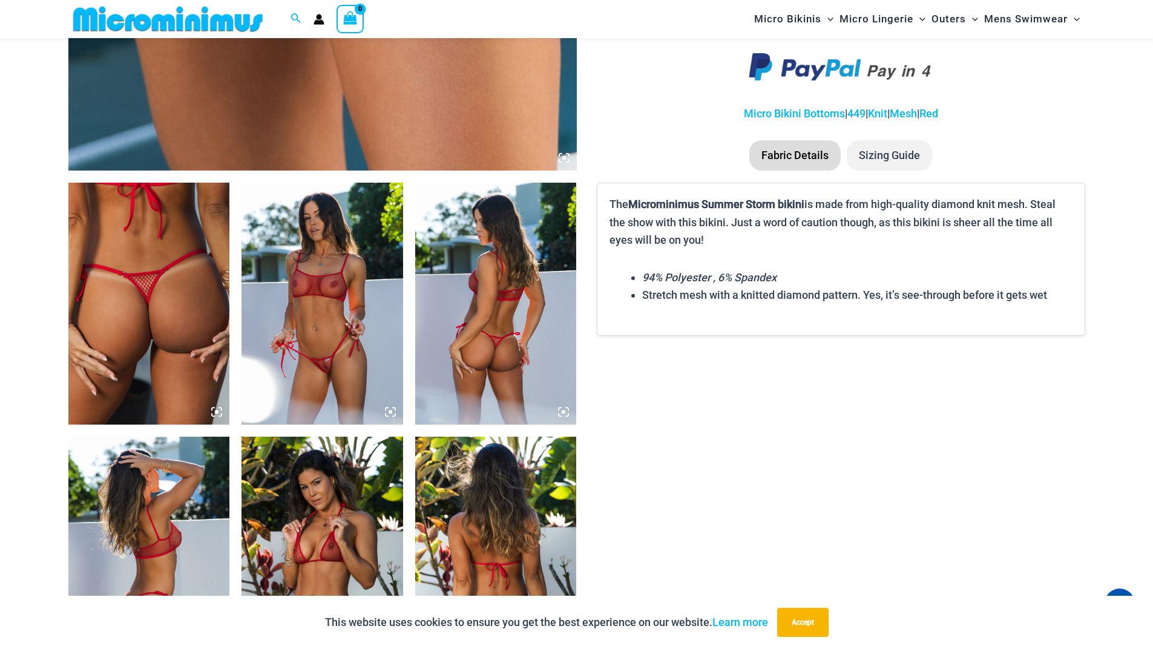
click at [324, 307] on img at bounding box center [322, 304] width 162 height 242
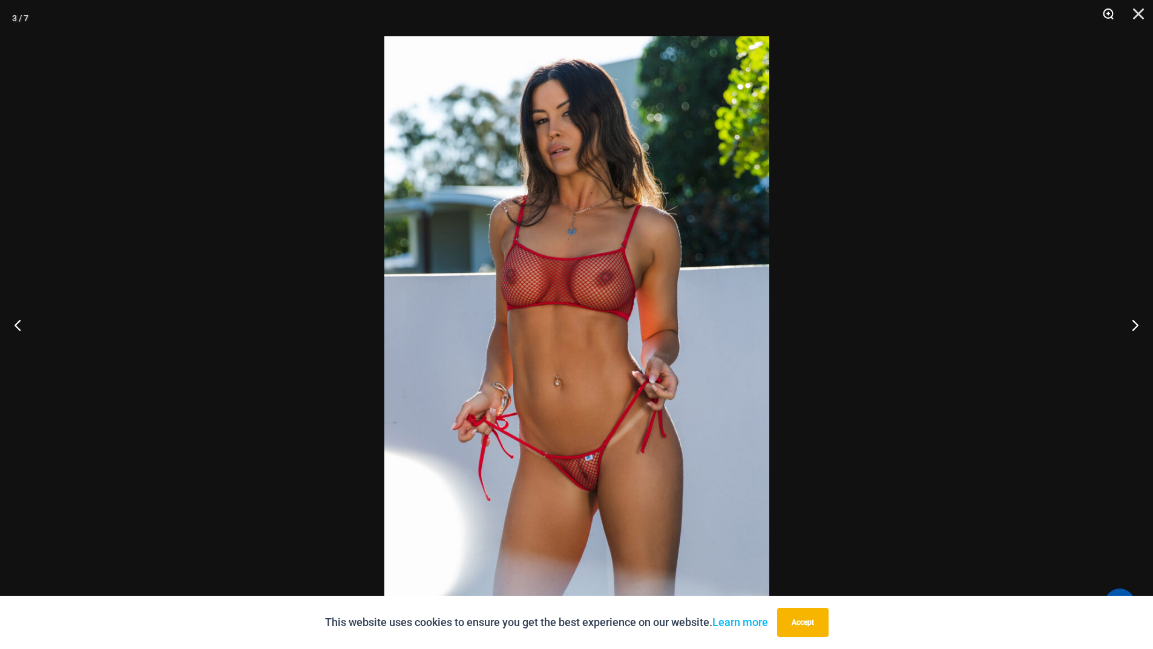
click at [1104, 14] on button "Zoom" at bounding box center [1103, 18] width 30 height 36
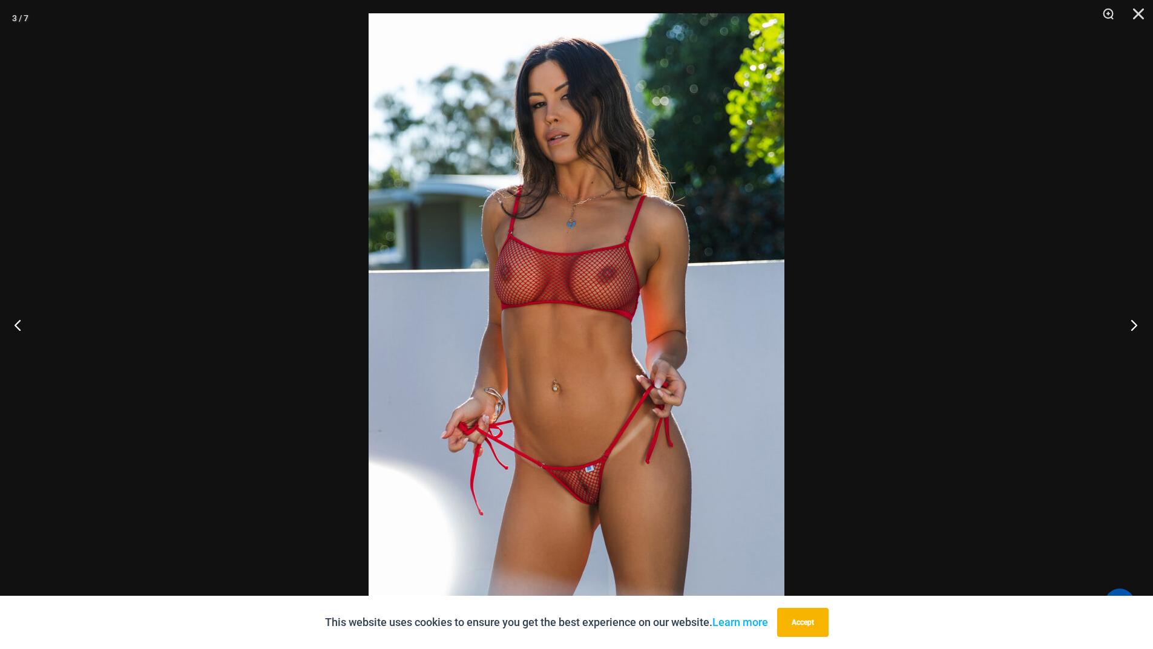
click at [1134, 329] on button "Next" at bounding box center [1129, 325] width 45 height 61
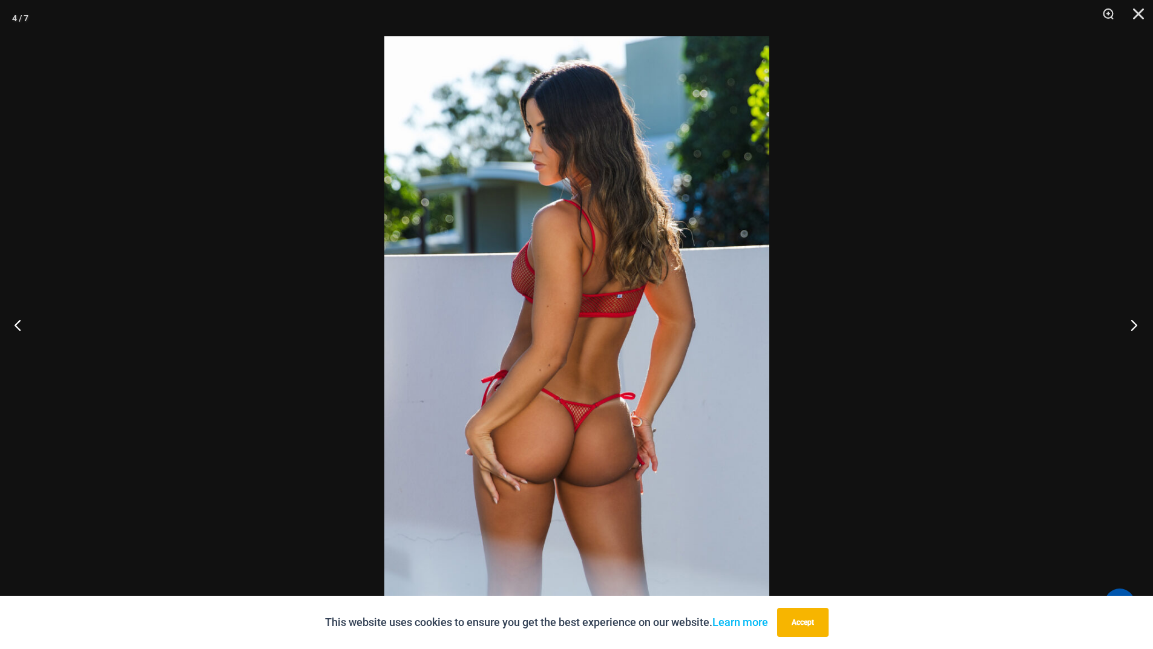
click at [1134, 329] on button "Next" at bounding box center [1129, 325] width 45 height 61
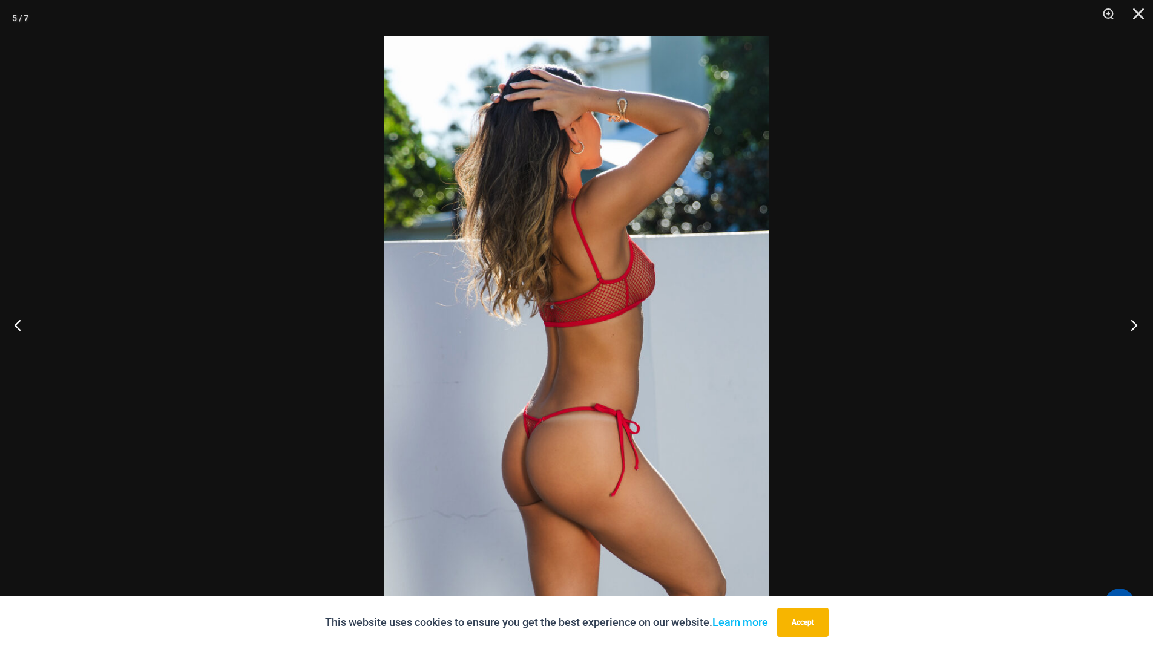
click at [1134, 329] on button "Next" at bounding box center [1129, 325] width 45 height 61
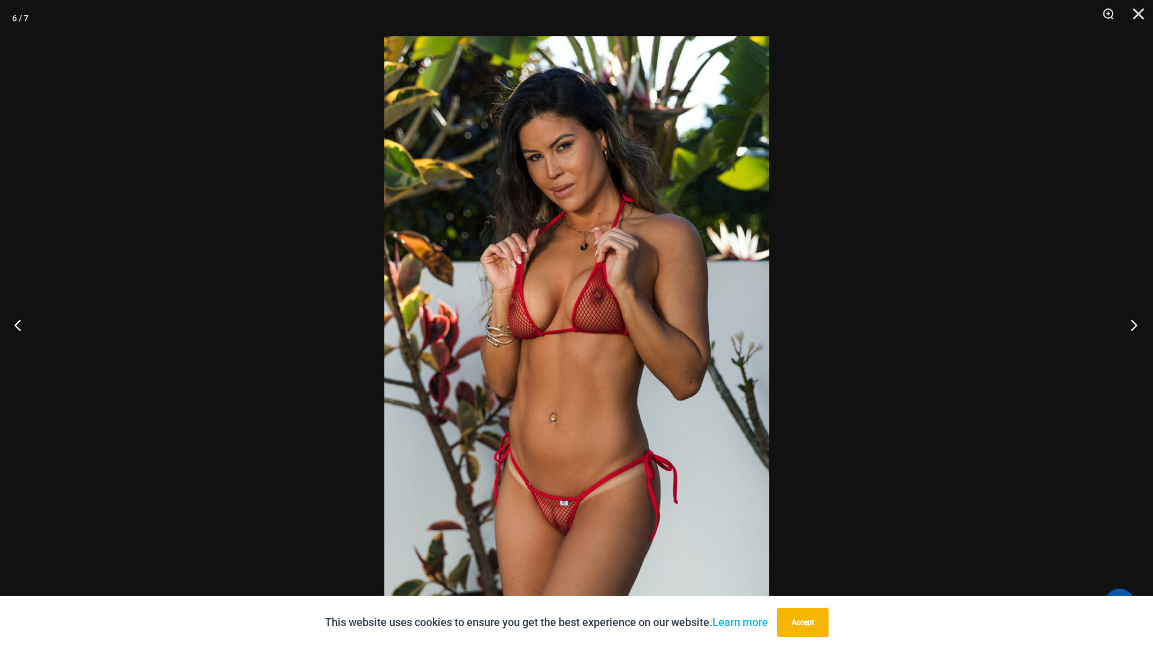
click at [1134, 329] on button "Next" at bounding box center [1129, 325] width 45 height 61
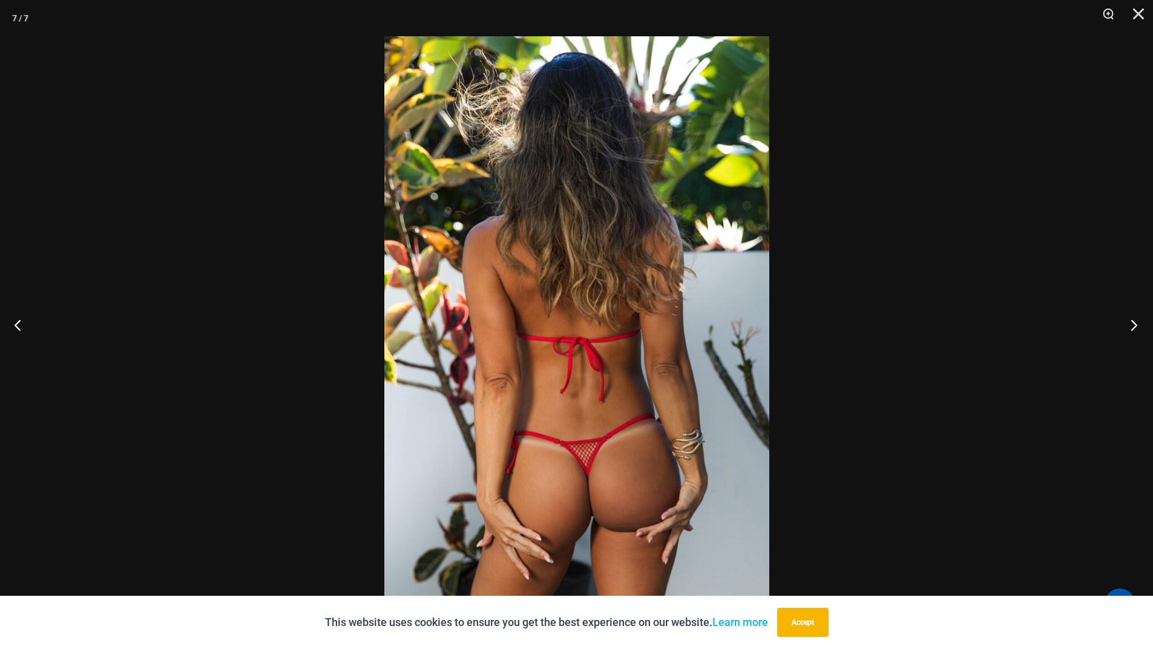
click at [1134, 329] on button "Next" at bounding box center [1129, 325] width 45 height 61
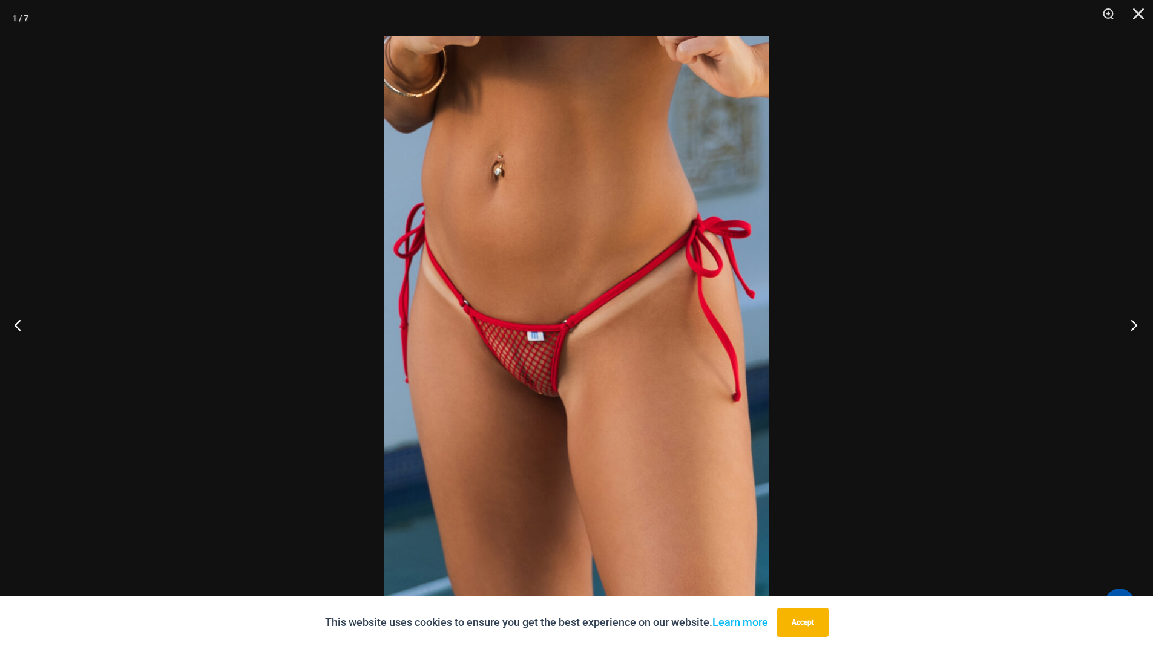
click at [1134, 329] on button "Next" at bounding box center [1129, 325] width 45 height 61
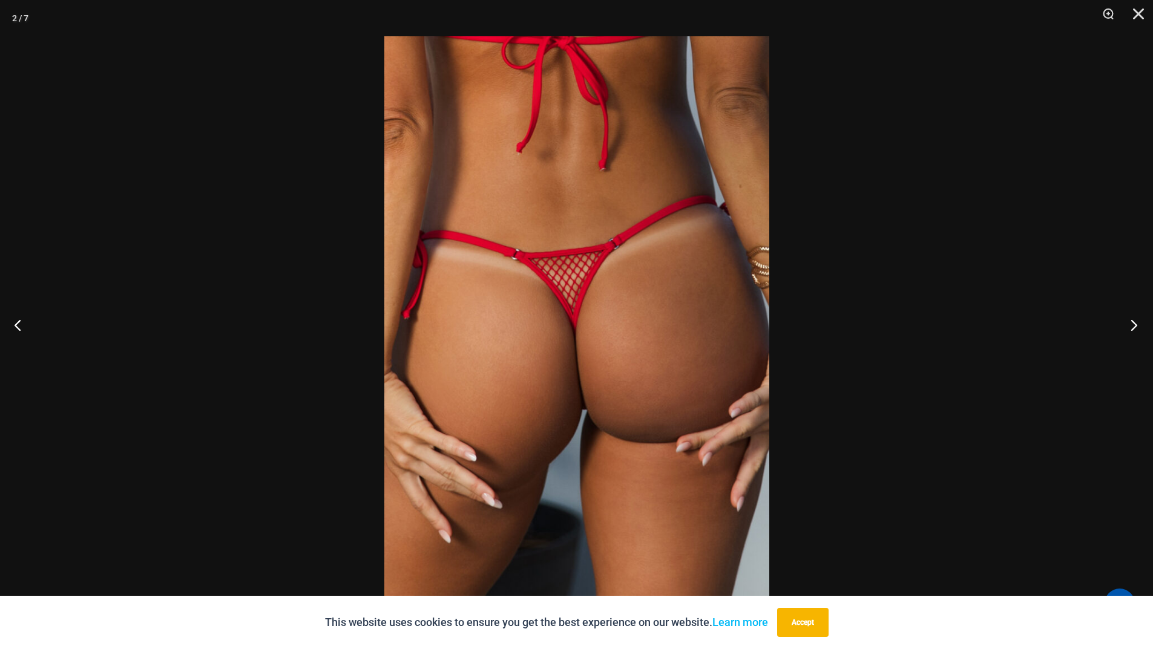
click at [1134, 329] on button "Next" at bounding box center [1129, 325] width 45 height 61
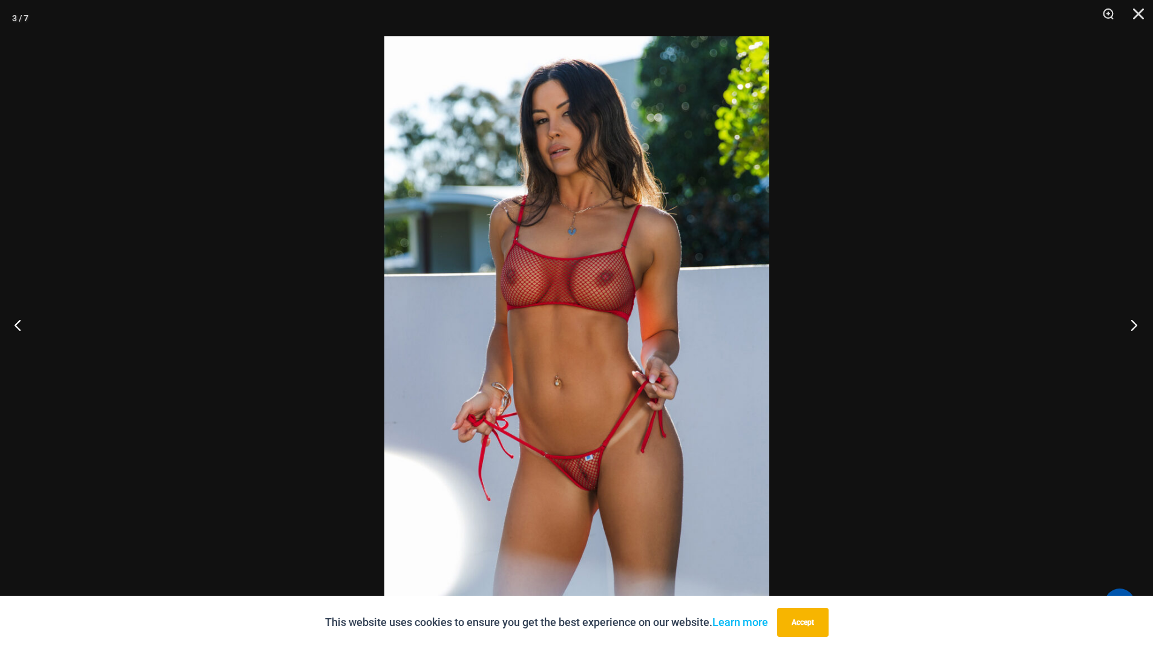
click at [1134, 329] on button "Next" at bounding box center [1129, 325] width 45 height 61
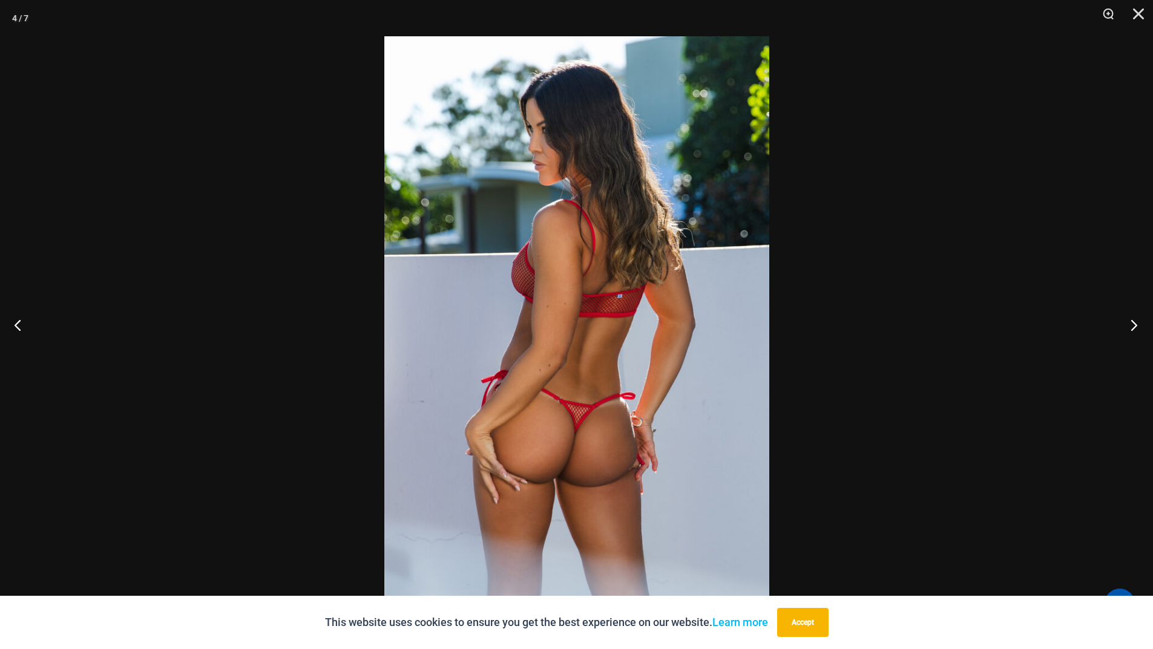
click at [1134, 329] on button "Next" at bounding box center [1129, 325] width 45 height 61
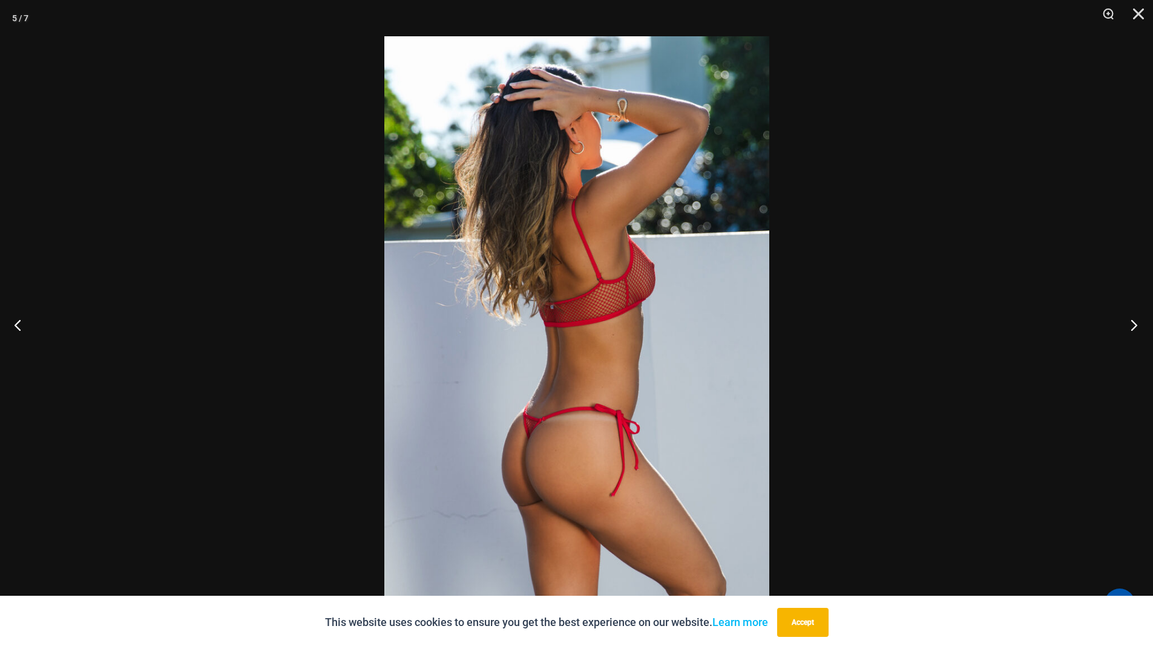
click at [1134, 329] on button "Next" at bounding box center [1129, 325] width 45 height 61
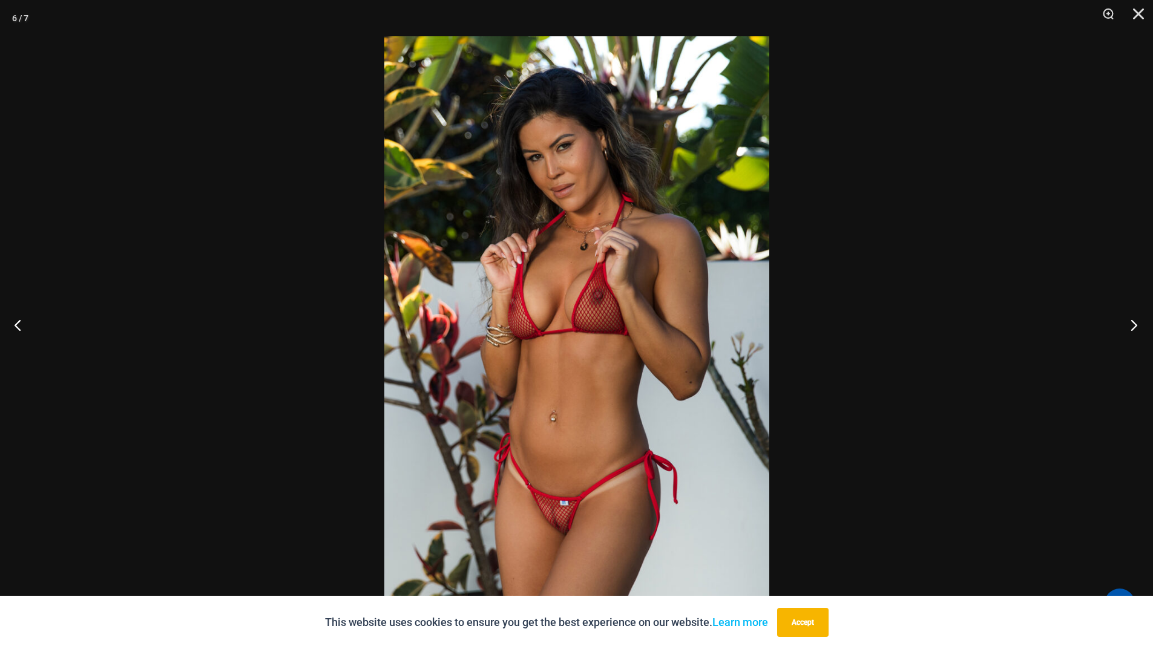
click at [1134, 329] on button "Next" at bounding box center [1129, 325] width 45 height 61
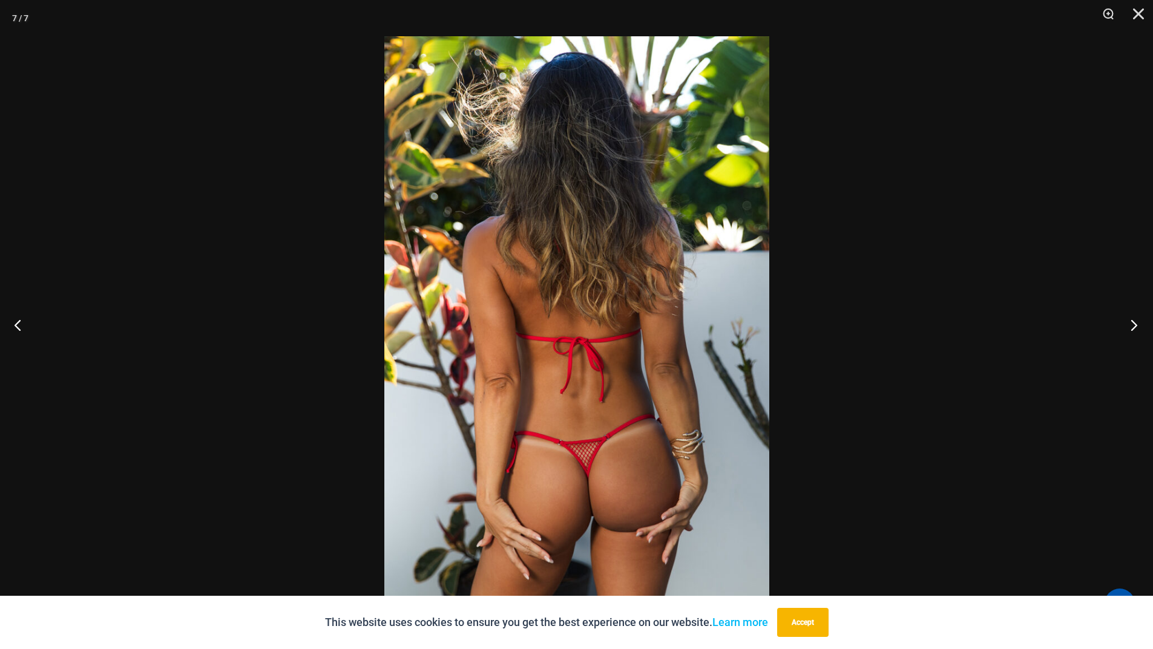
click at [1133, 329] on button "Next" at bounding box center [1129, 325] width 45 height 61
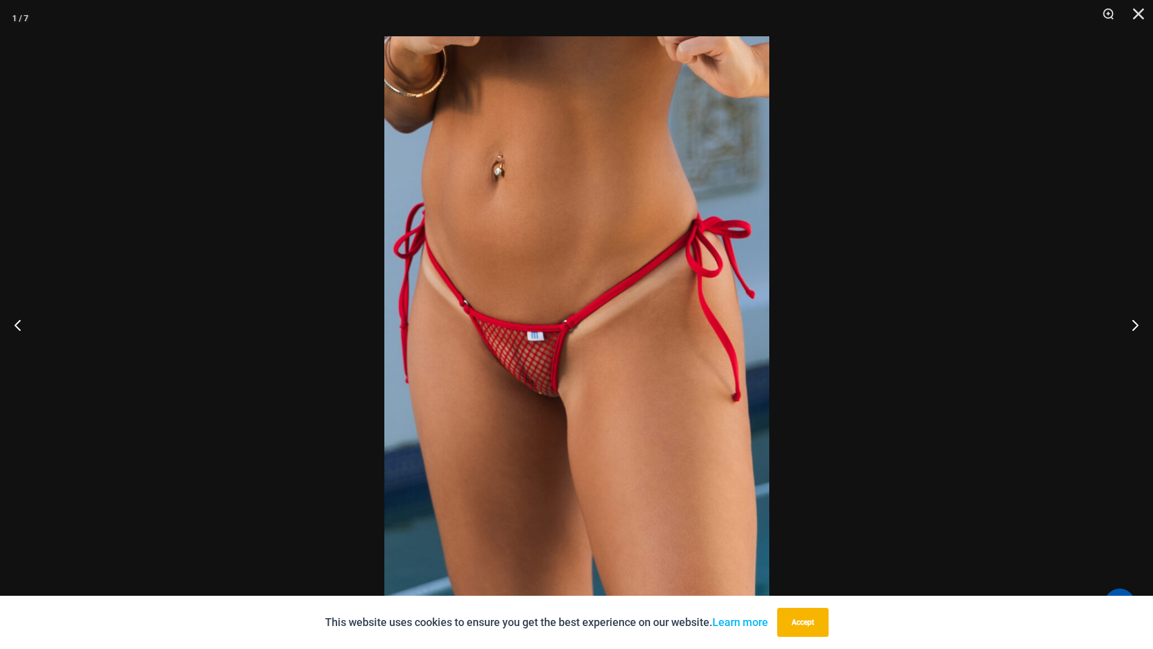
click at [746, 246] on img at bounding box center [576, 324] width 385 height 577
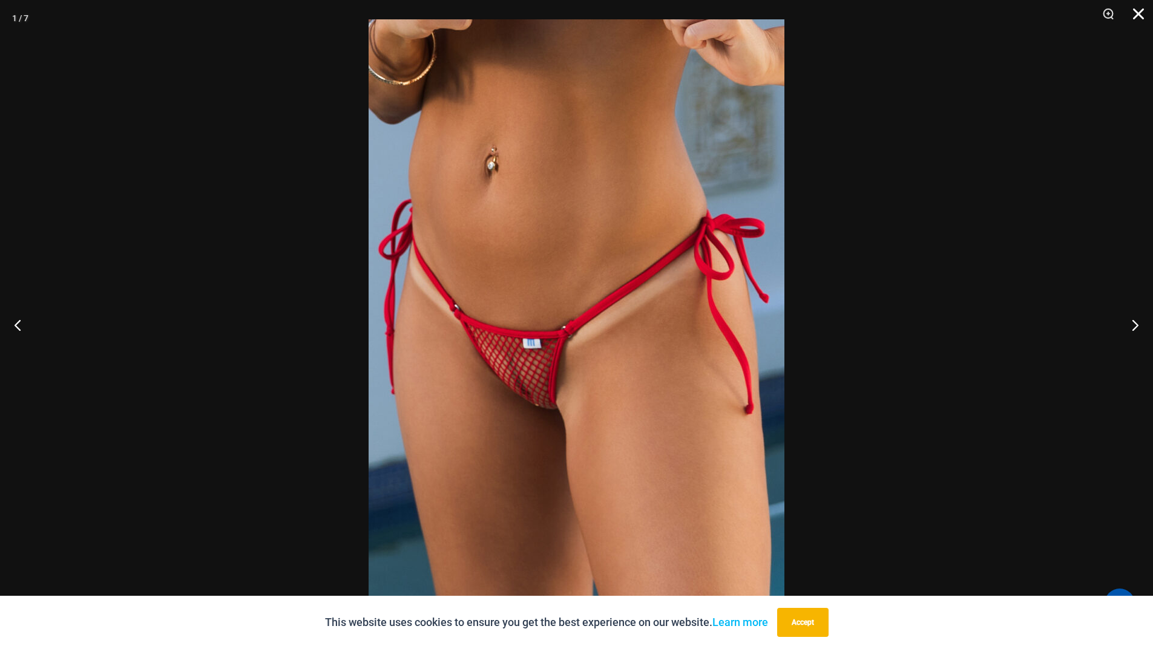
click at [1136, 15] on button "Close" at bounding box center [1134, 18] width 30 height 36
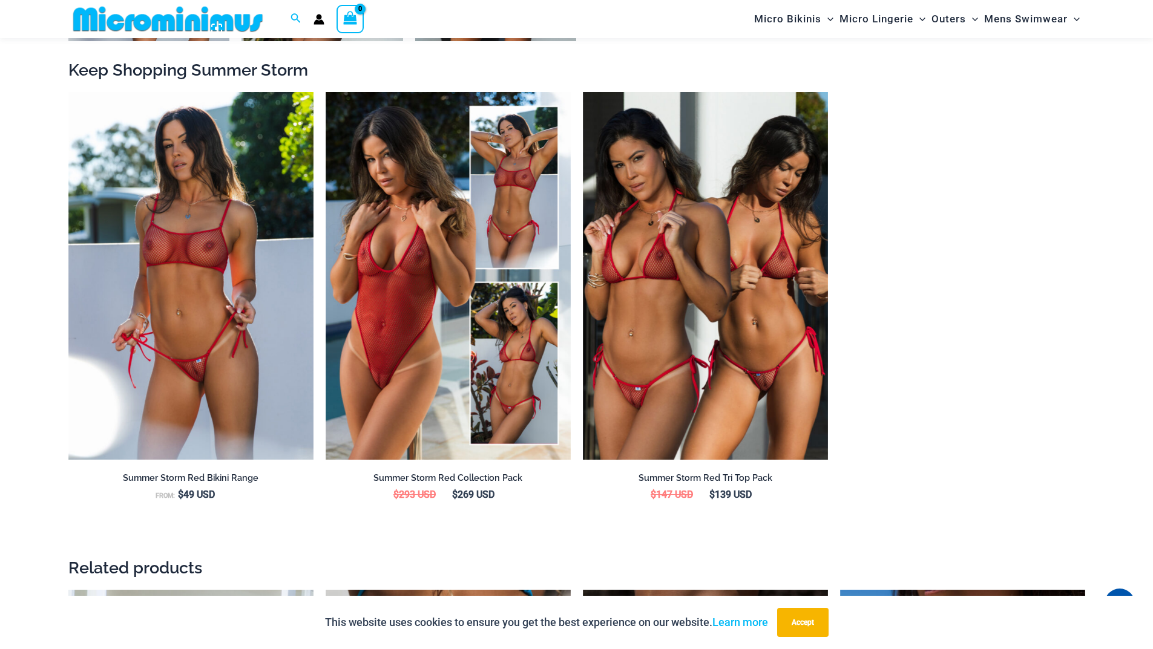
scroll to position [1433, 0]
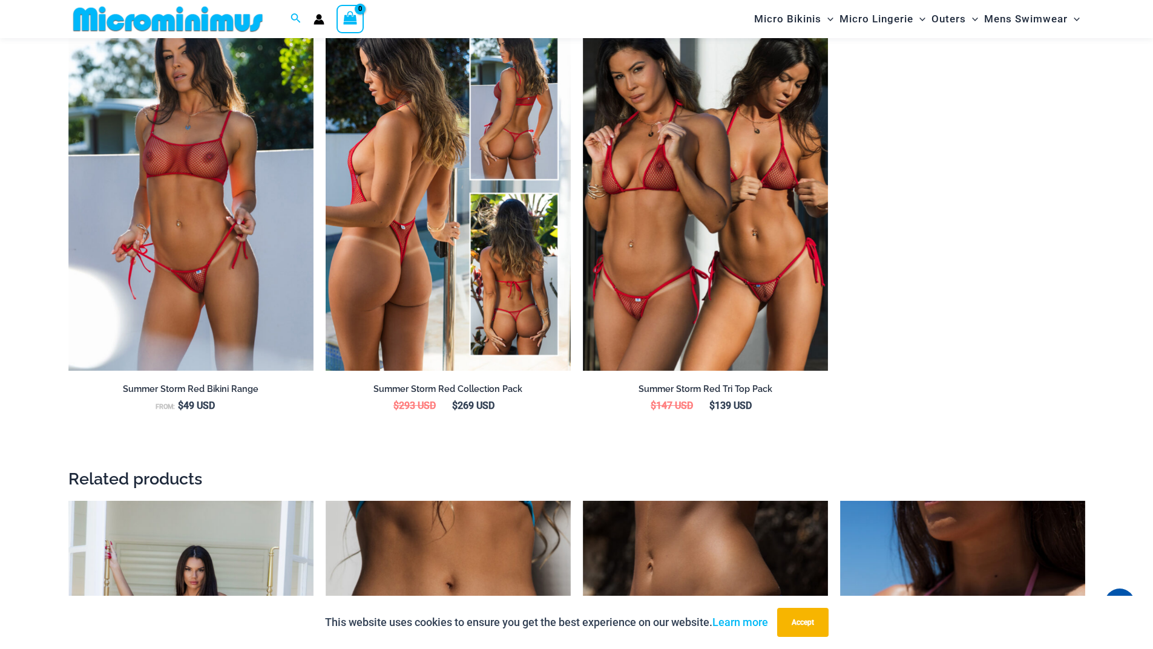
click at [432, 283] on img at bounding box center [447, 187] width 245 height 368
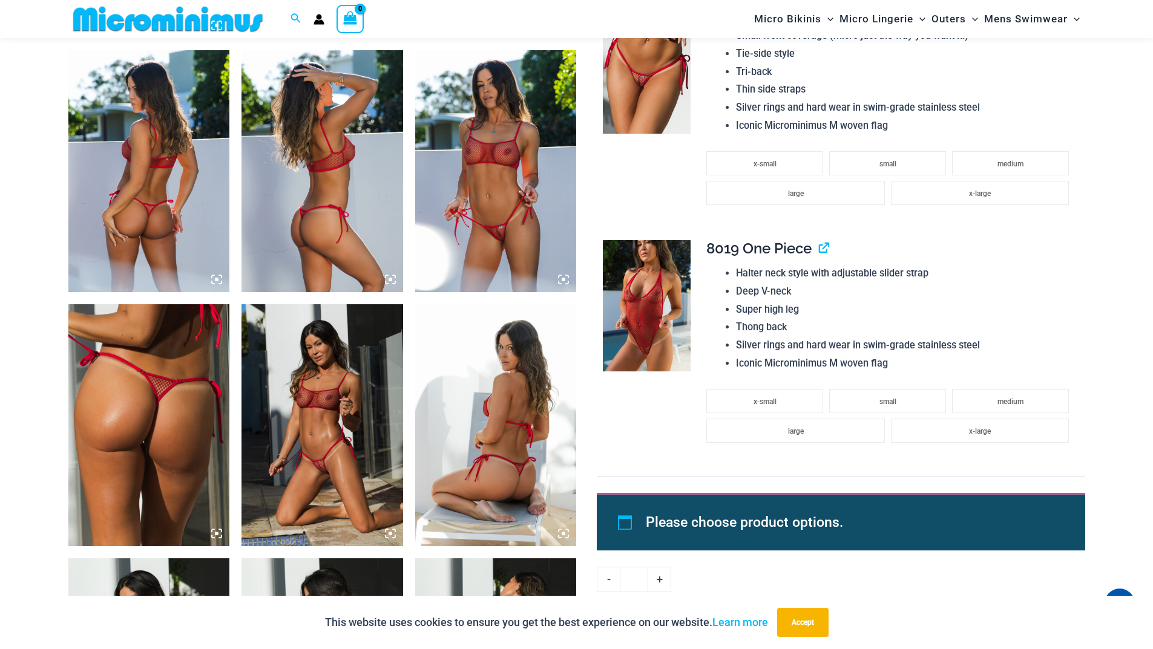
scroll to position [1108, 0]
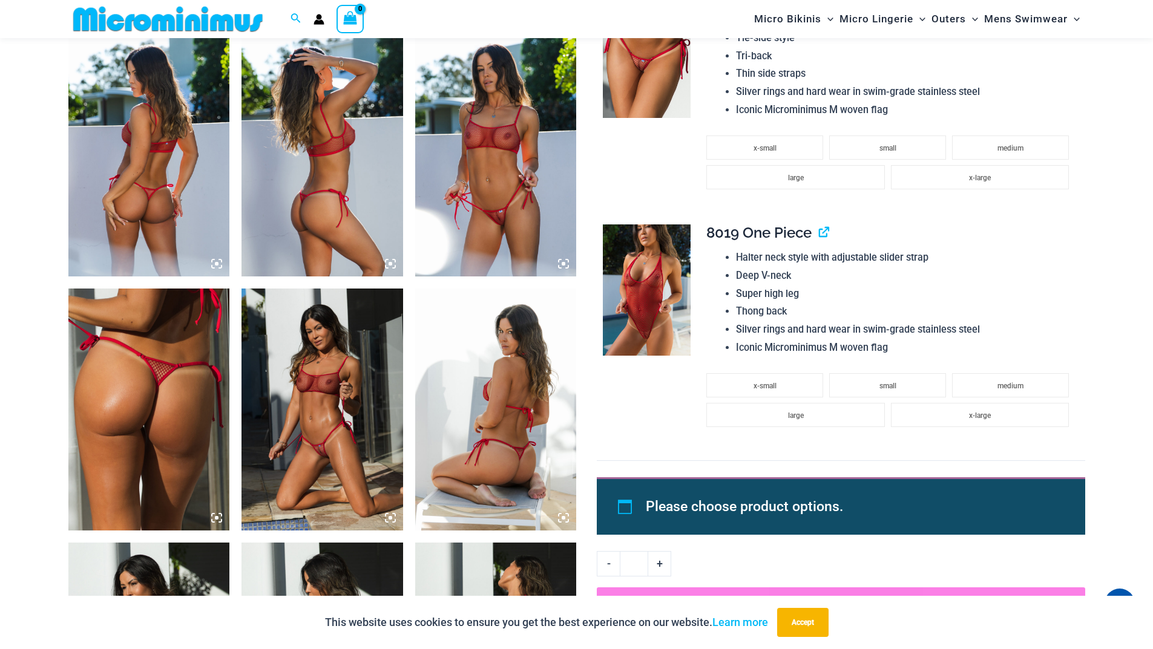
click at [563, 266] on icon at bounding box center [563, 264] width 4 height 4
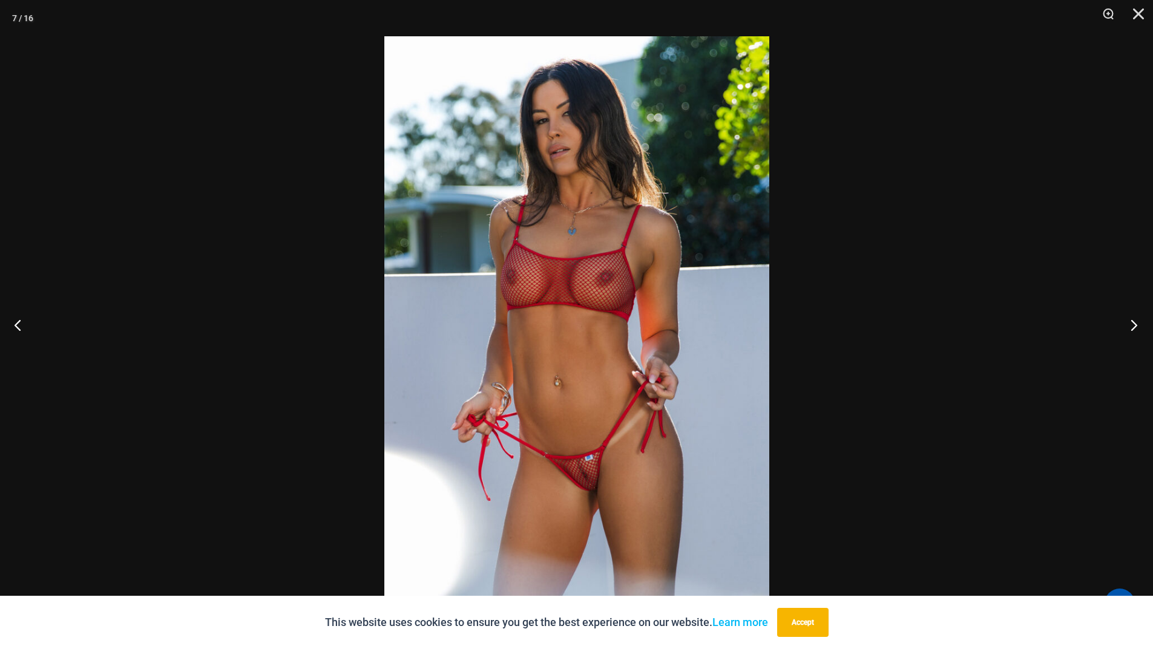
click at [1133, 329] on button "Next" at bounding box center [1129, 325] width 45 height 61
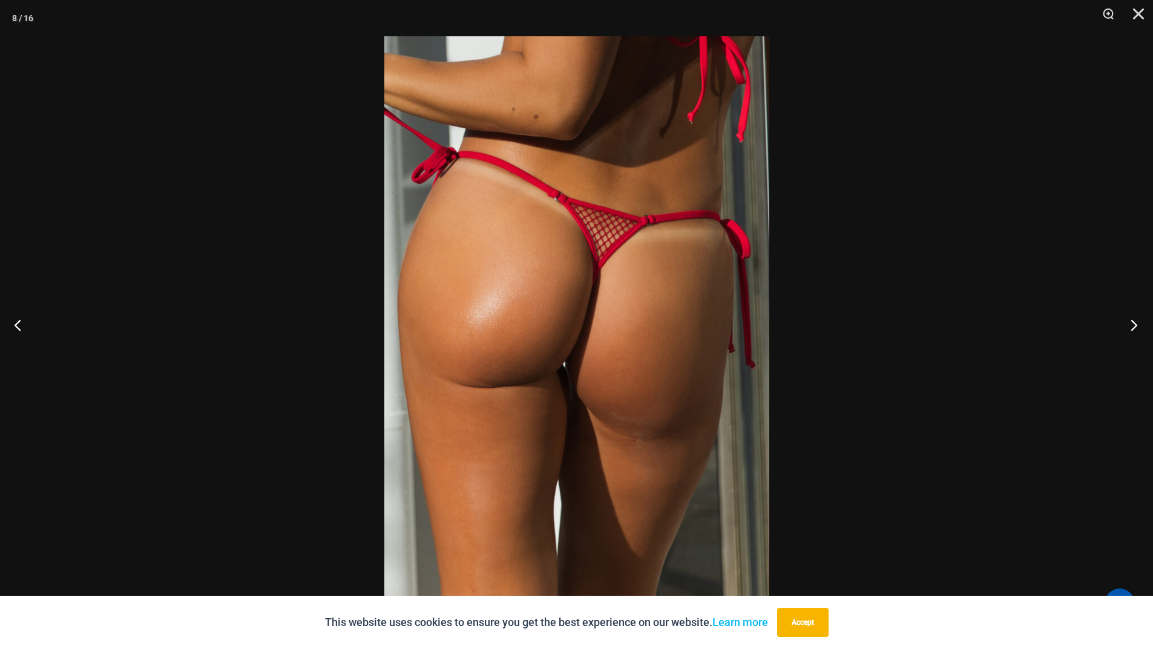
click at [1133, 329] on button "Next" at bounding box center [1129, 325] width 45 height 61
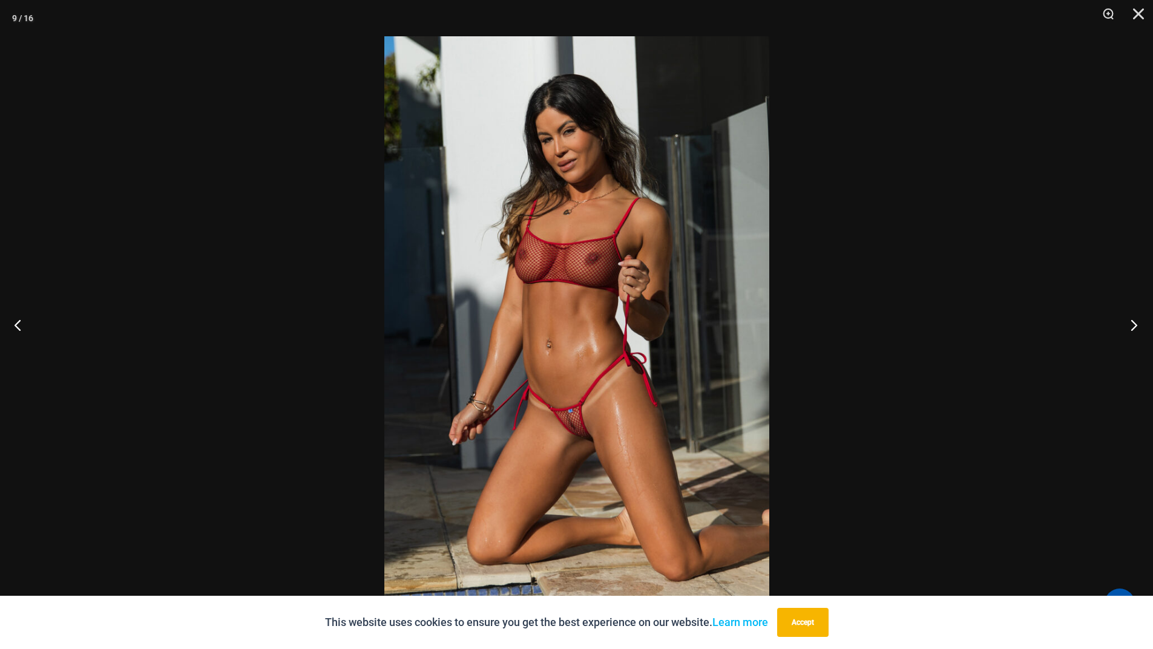
click at [1133, 329] on button "Next" at bounding box center [1129, 325] width 45 height 61
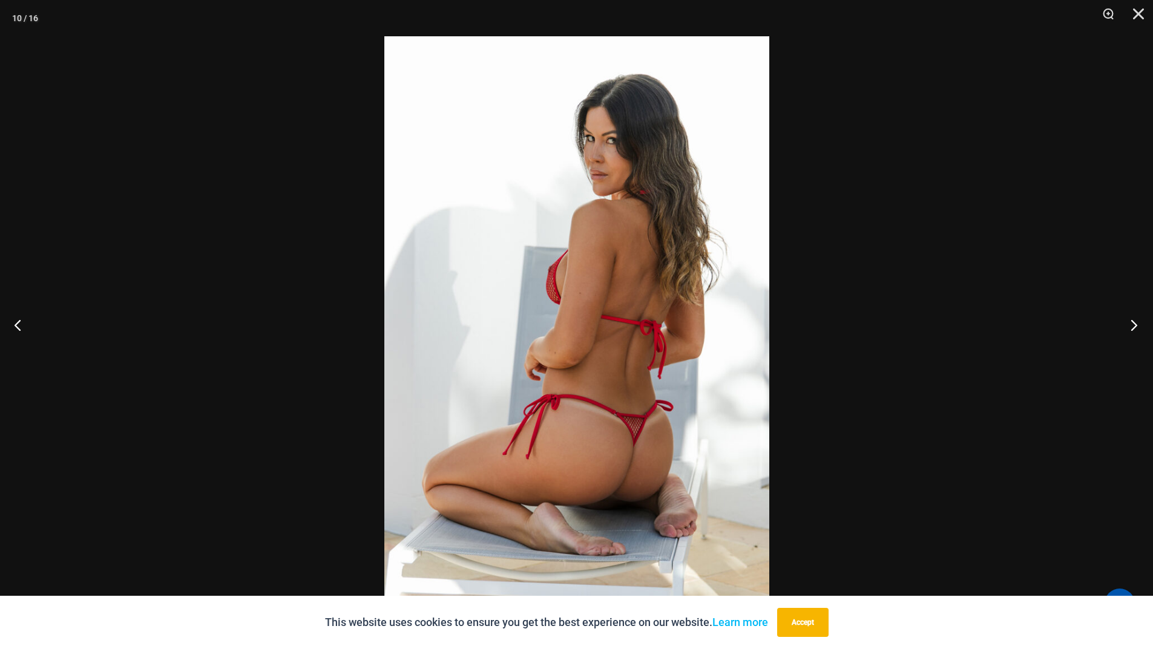
click at [1133, 329] on button "Next" at bounding box center [1129, 325] width 45 height 61
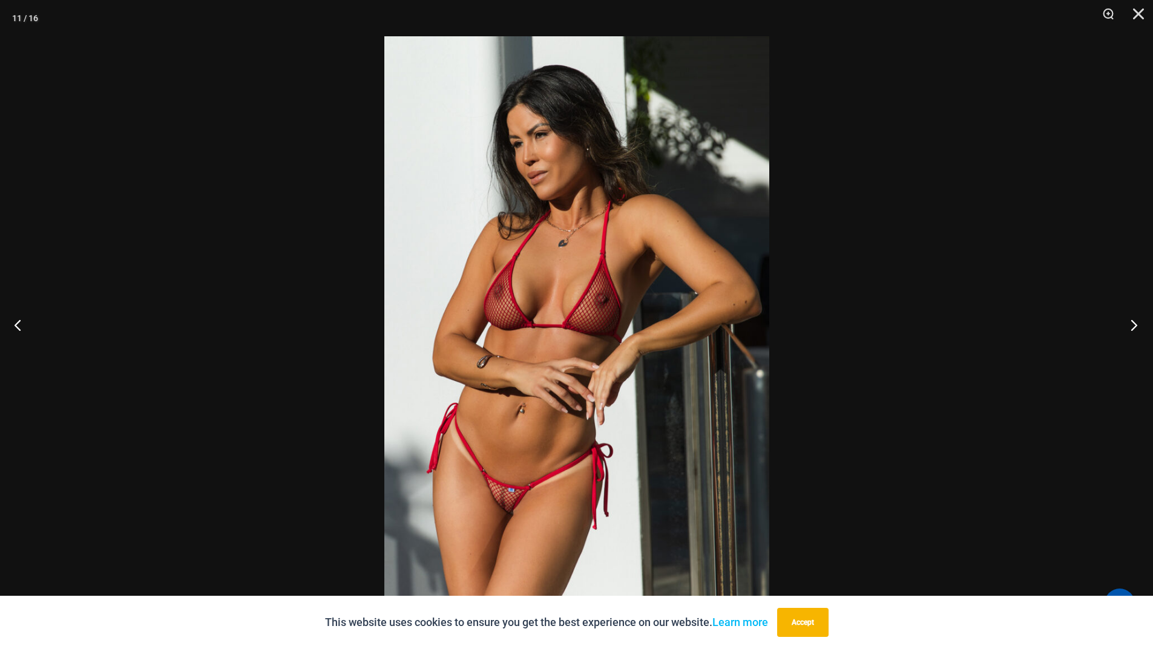
click at [1129, 329] on button "Next" at bounding box center [1129, 325] width 45 height 61
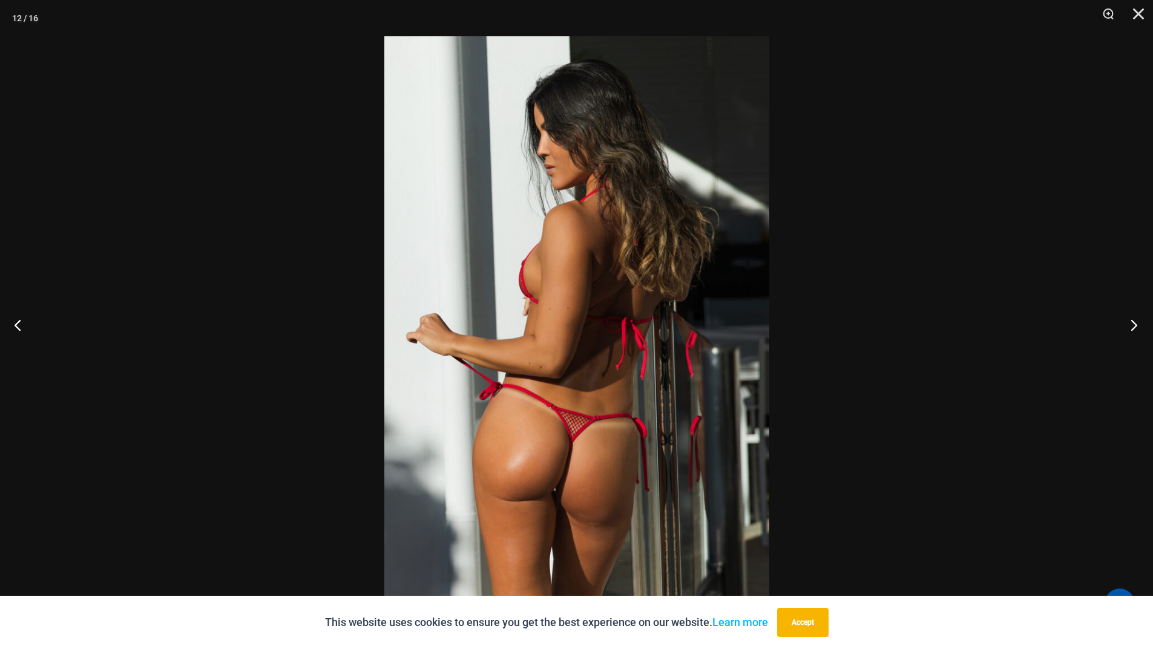
click at [1129, 329] on button "Next" at bounding box center [1129, 325] width 45 height 61
